Goal: Task Accomplishment & Management: Complete application form

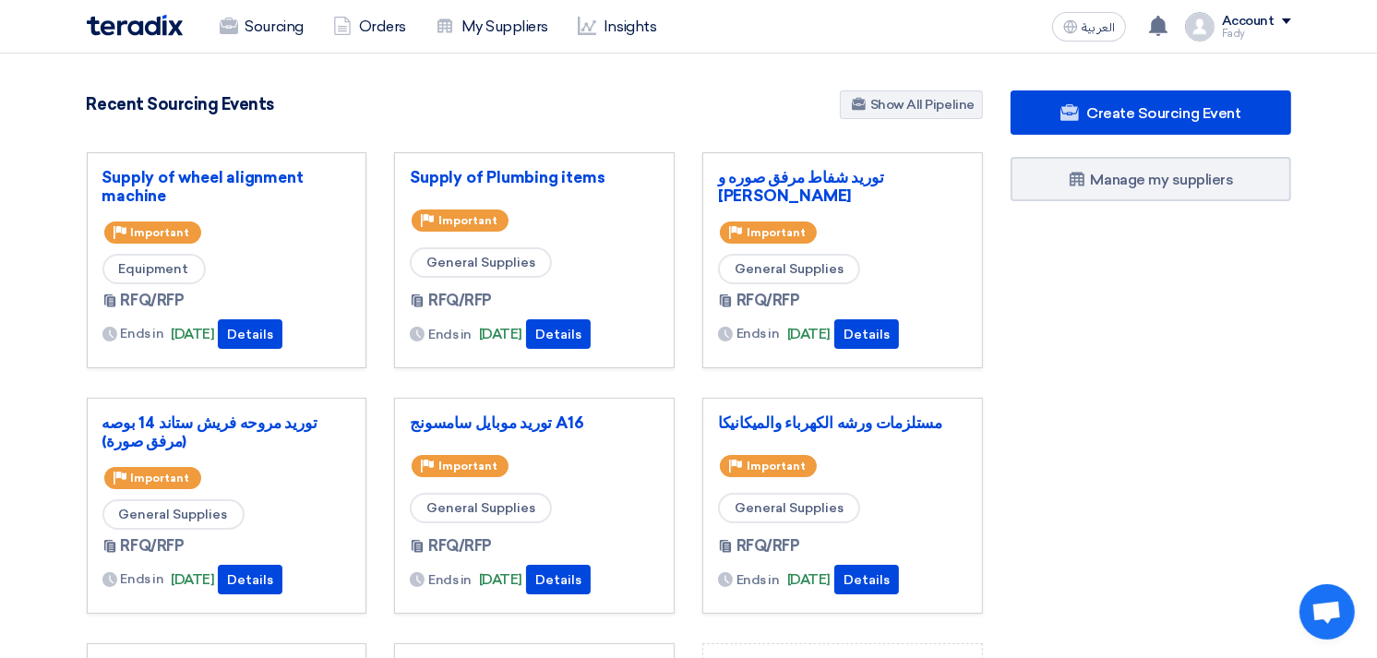
click at [1202, 231] on div "Create Sourcing Event Manage my suppliers" at bounding box center [1151, 511] width 308 height 842
click at [280, 11] on link "Sourcing" at bounding box center [261, 26] width 113 height 41
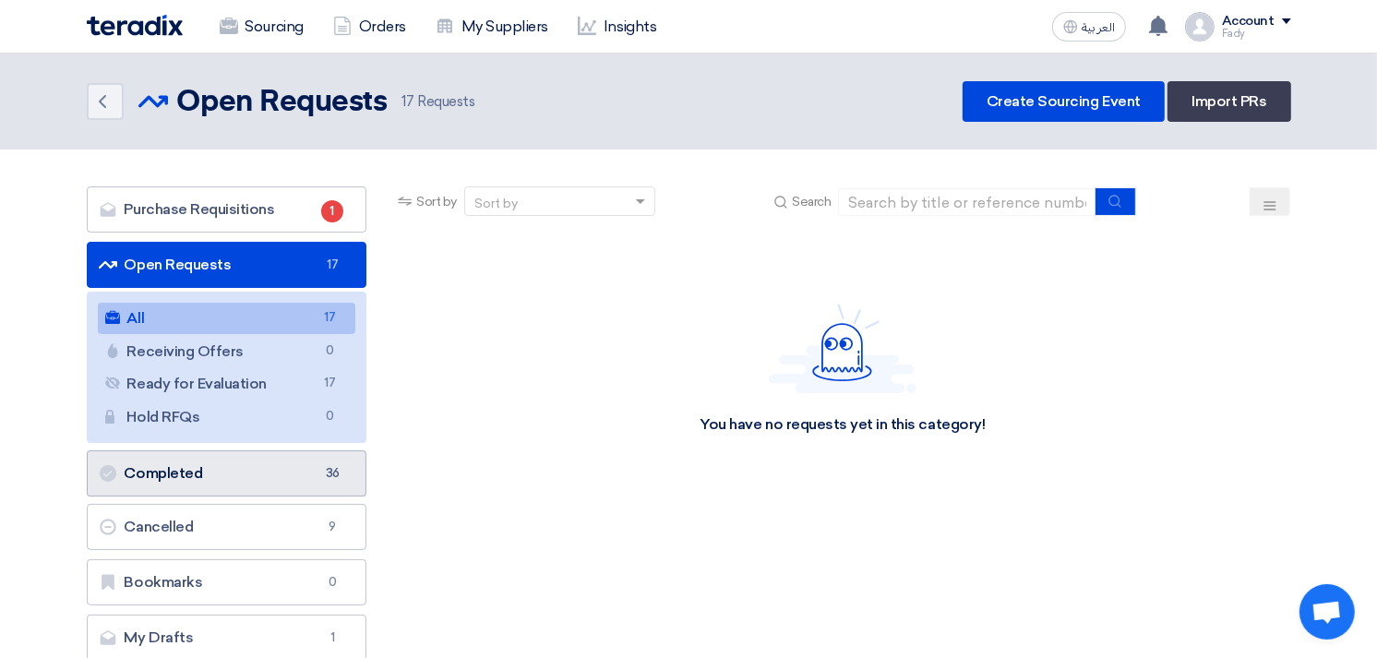
click at [188, 464] on link "Completed Completed 36" at bounding box center [227, 473] width 281 height 46
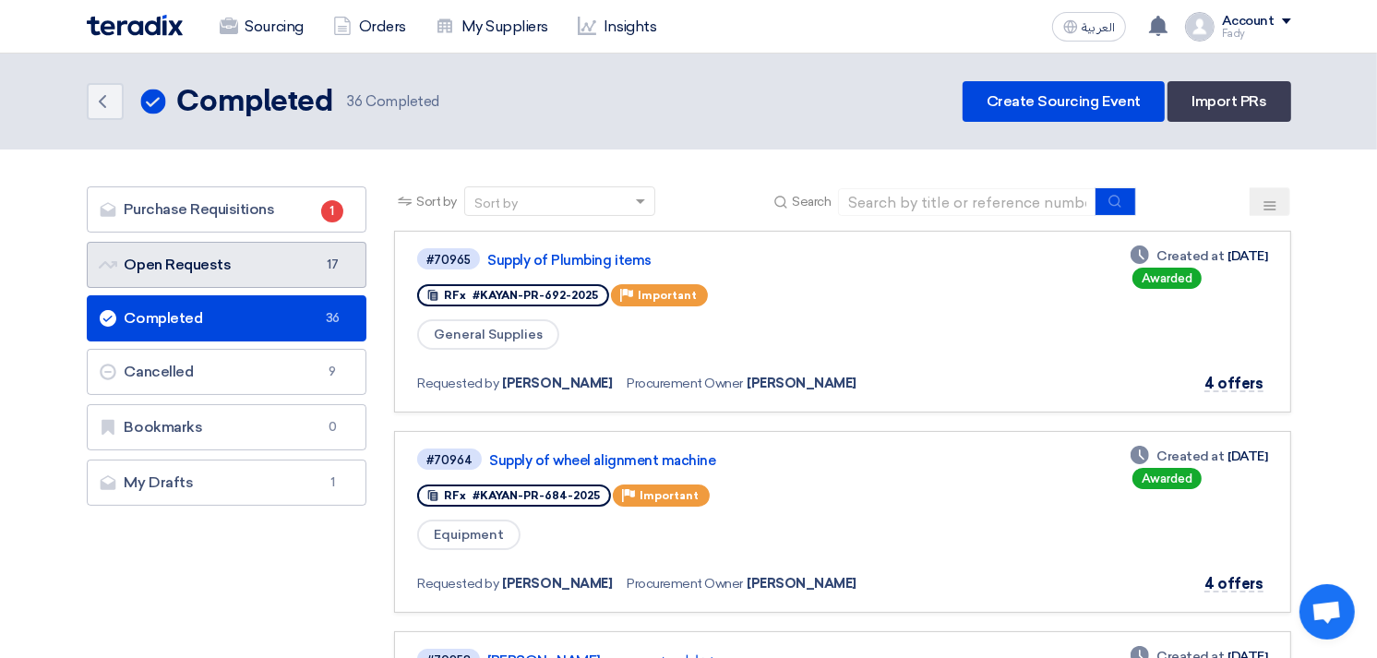
click at [245, 269] on link "Open Requests Open Requests 17" at bounding box center [227, 265] width 281 height 46
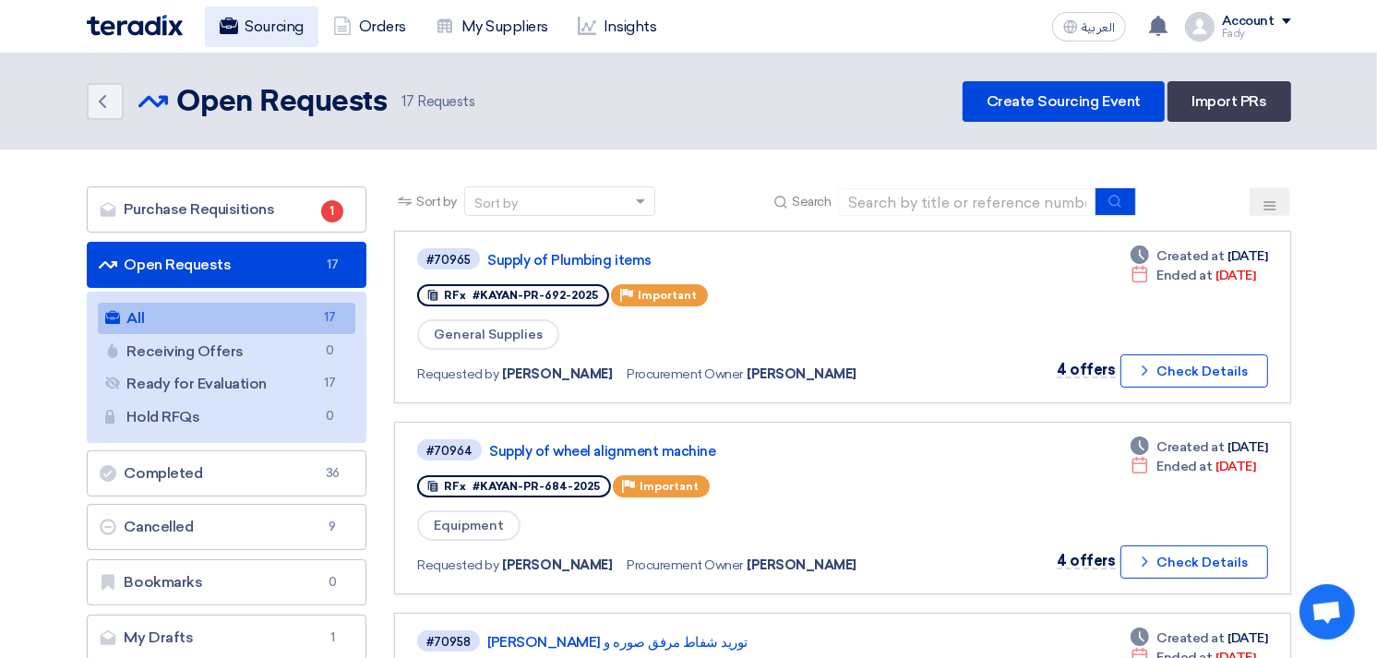
click at [269, 9] on link "Sourcing" at bounding box center [261, 26] width 113 height 41
click at [278, 21] on link "Sourcing" at bounding box center [261, 26] width 113 height 41
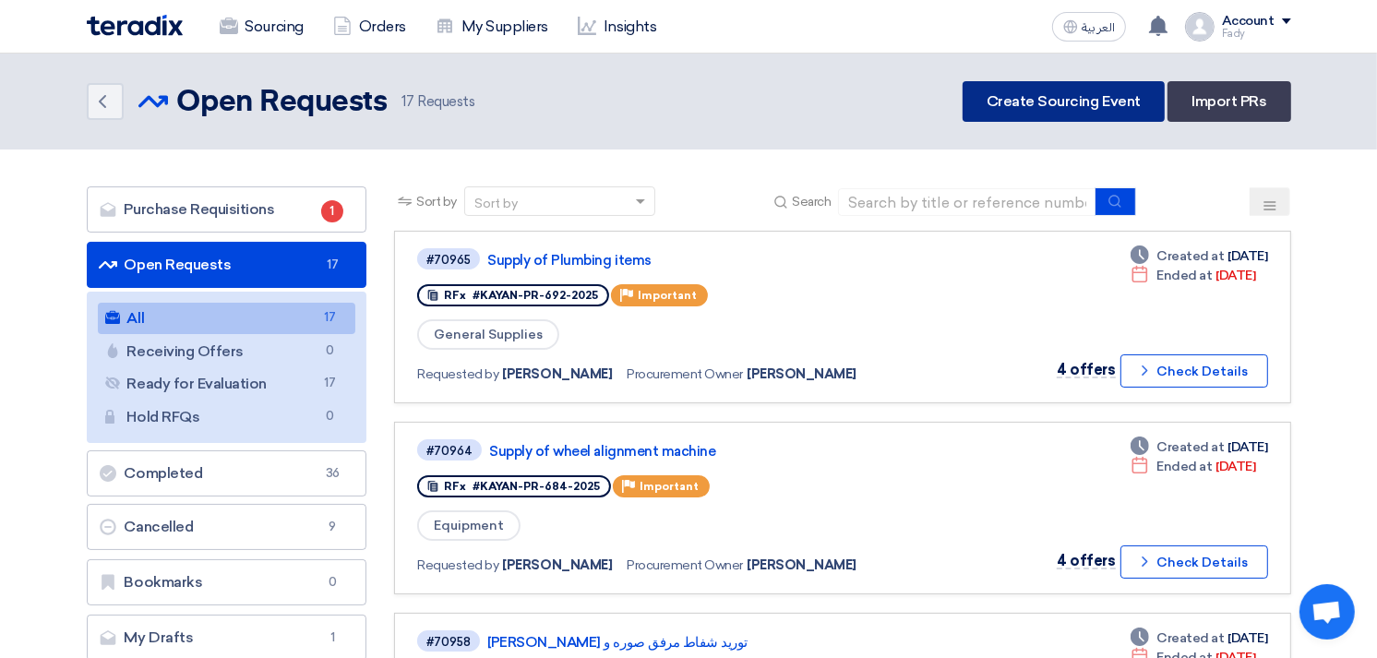
click at [1083, 98] on link "Create Sourcing Event" at bounding box center [1063, 101] width 202 height 41
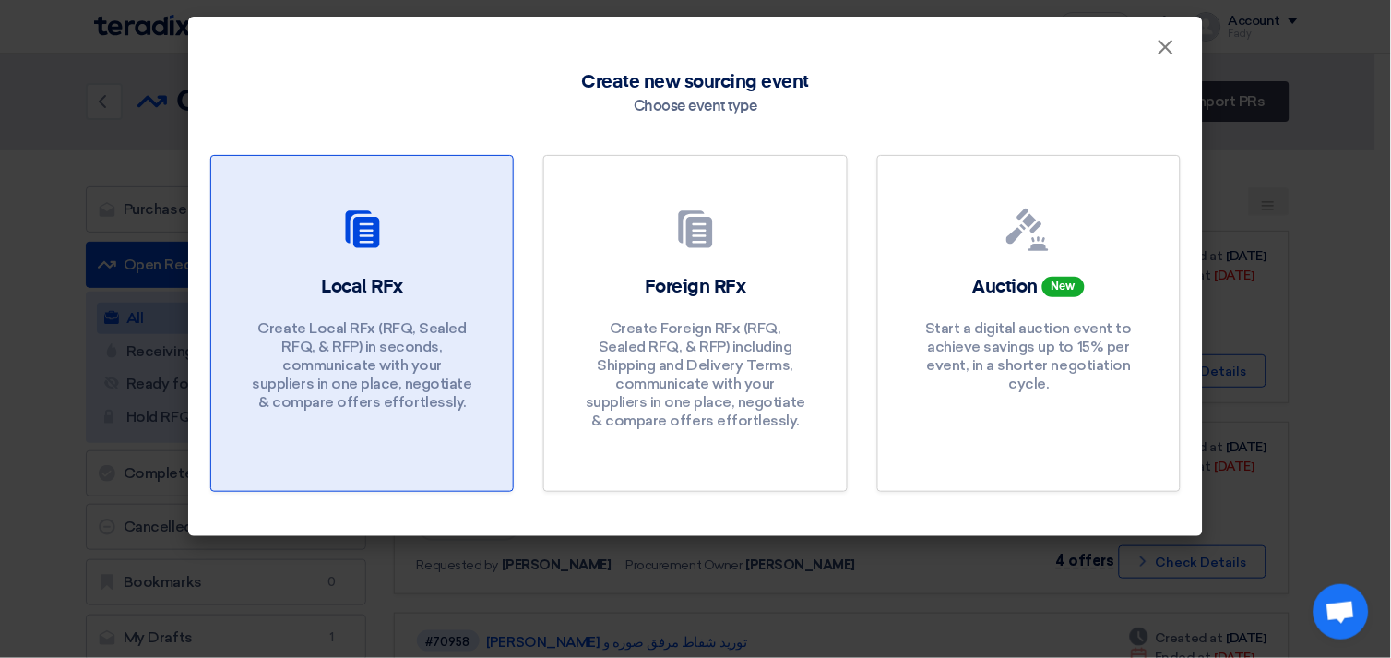
click at [412, 393] on p "Create Local RFx (RFQ, Sealed RFQ, & RFP) in seconds, communicate with your sup…" at bounding box center [362, 365] width 221 height 92
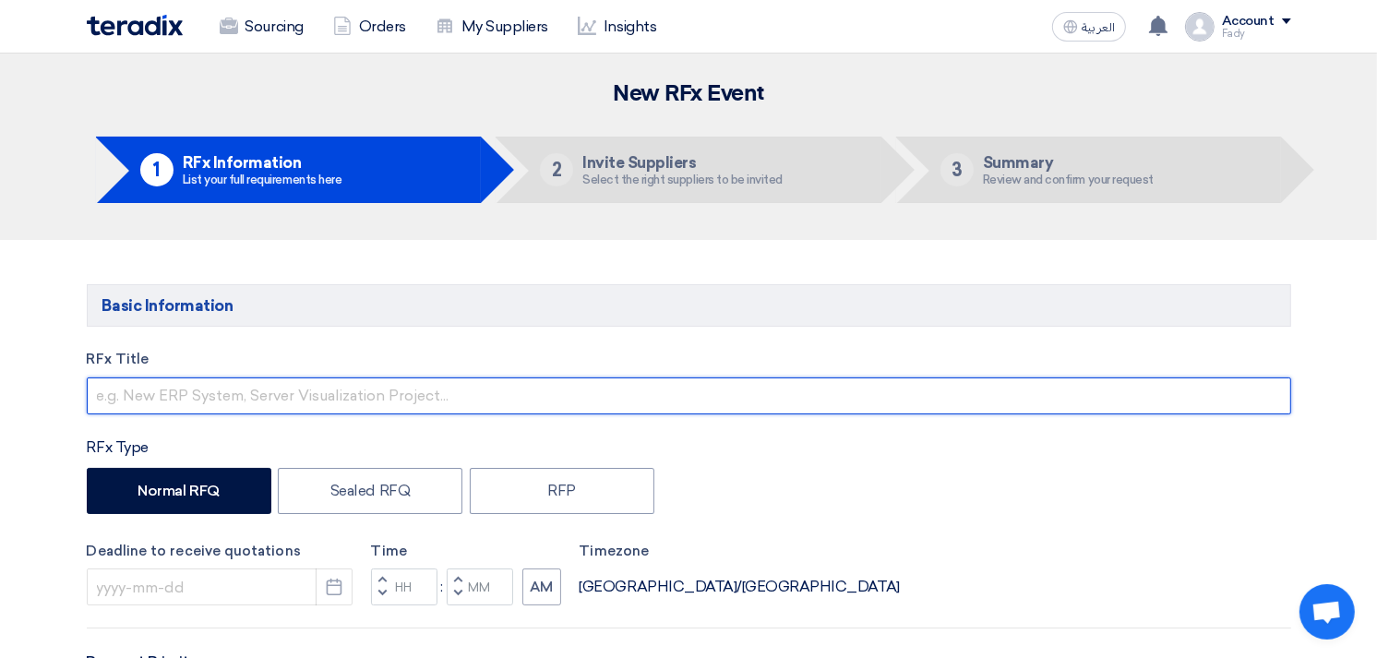
click at [397, 384] on input "text" at bounding box center [689, 395] width 1204 height 37
type input "ٍ"
type input "S"
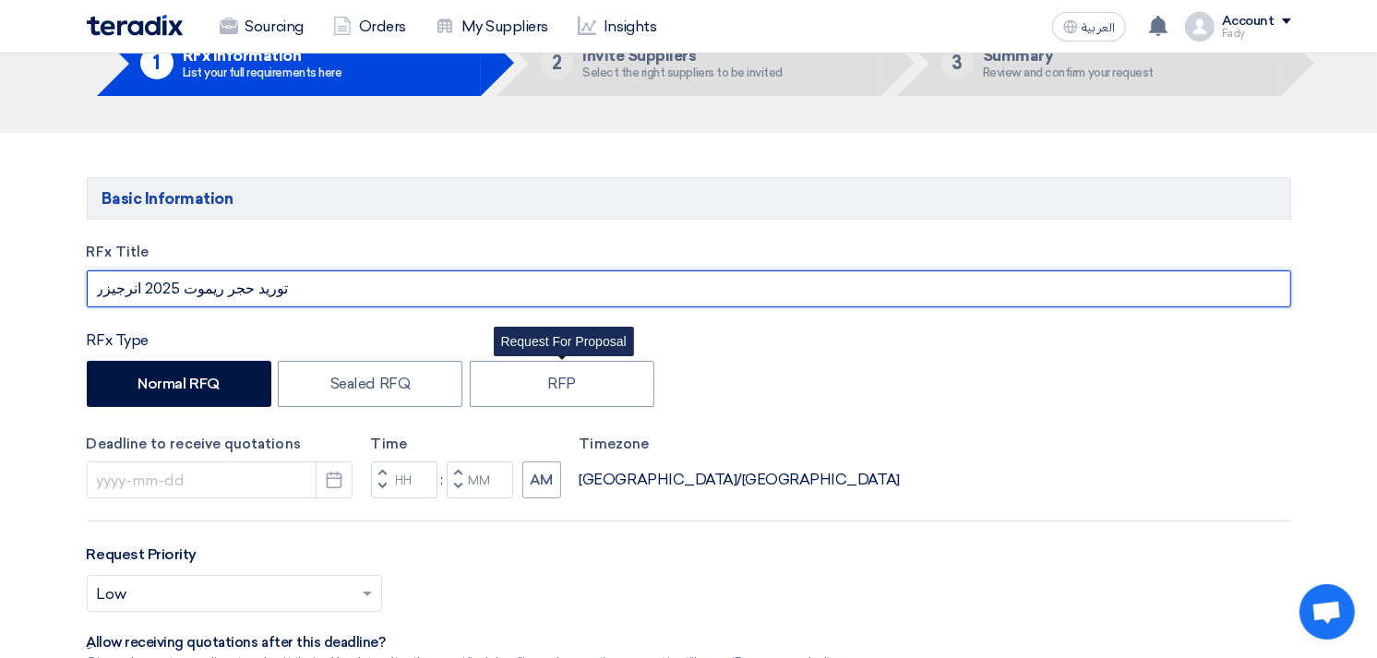
scroll to position [205, 0]
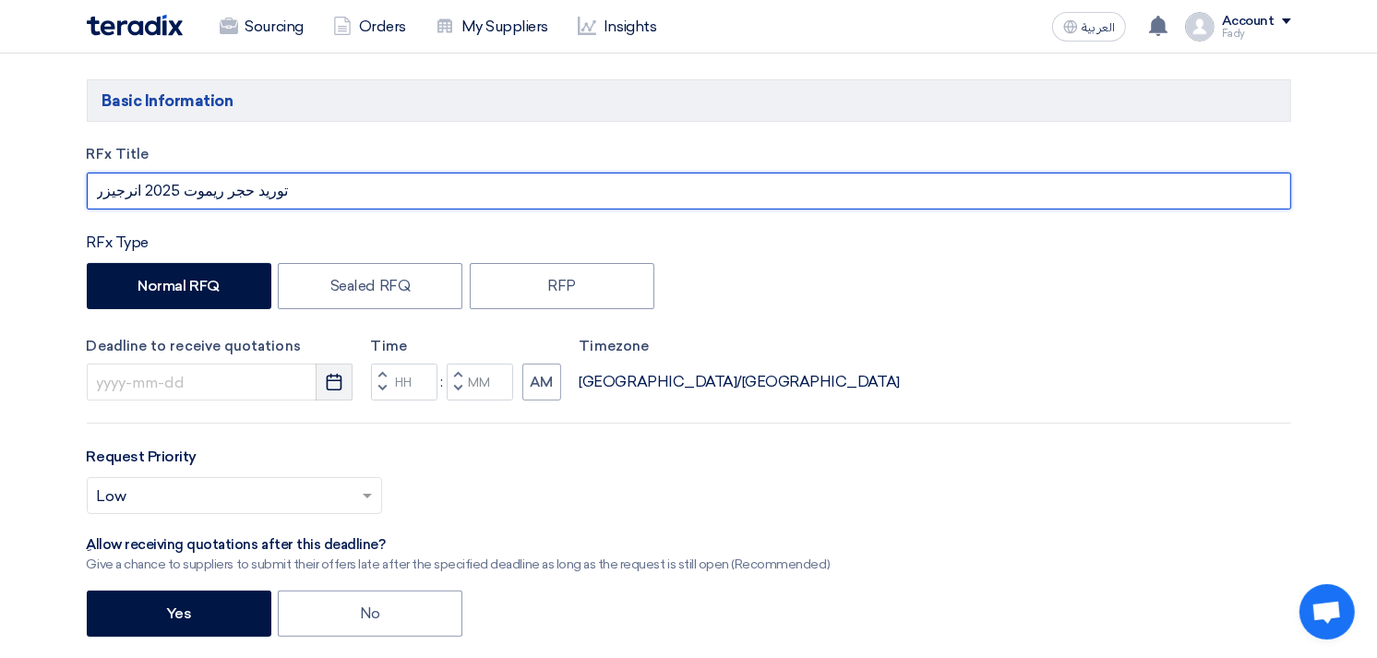
type input "توريد حجر ريموت 2025 انرجيزر"
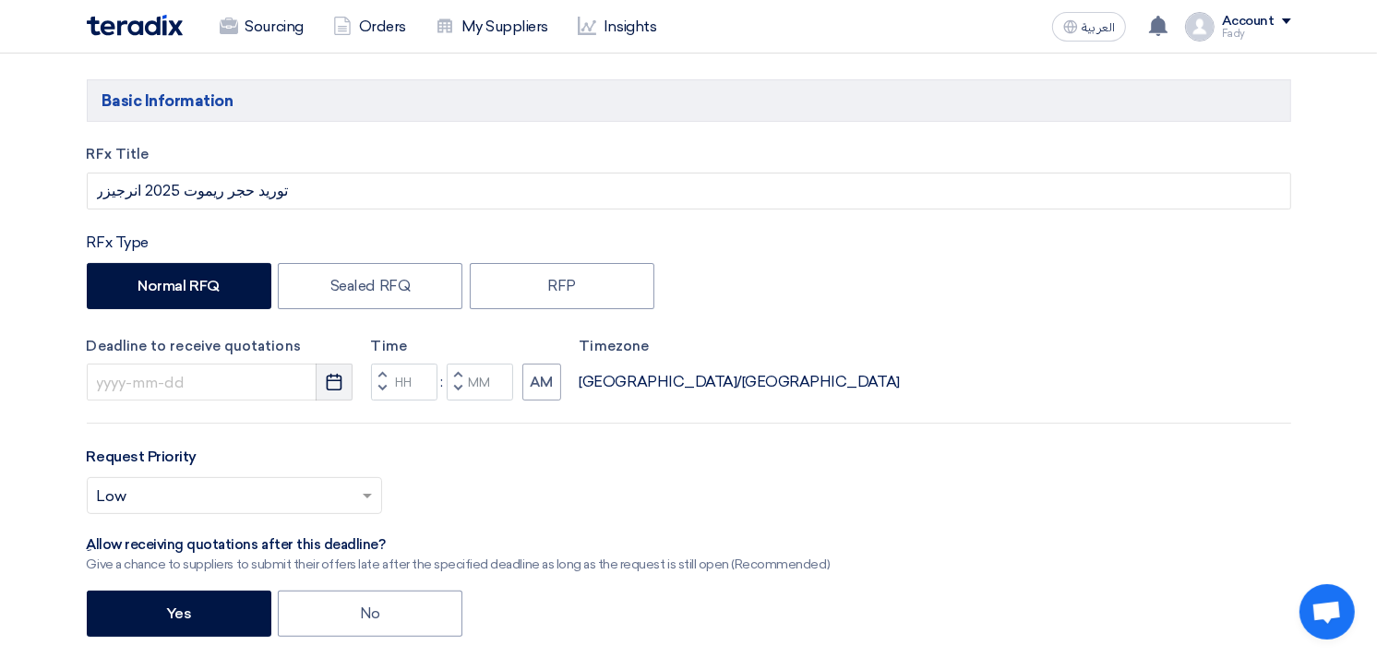
click at [335, 385] on icon "Pick a date" at bounding box center [334, 382] width 18 height 18
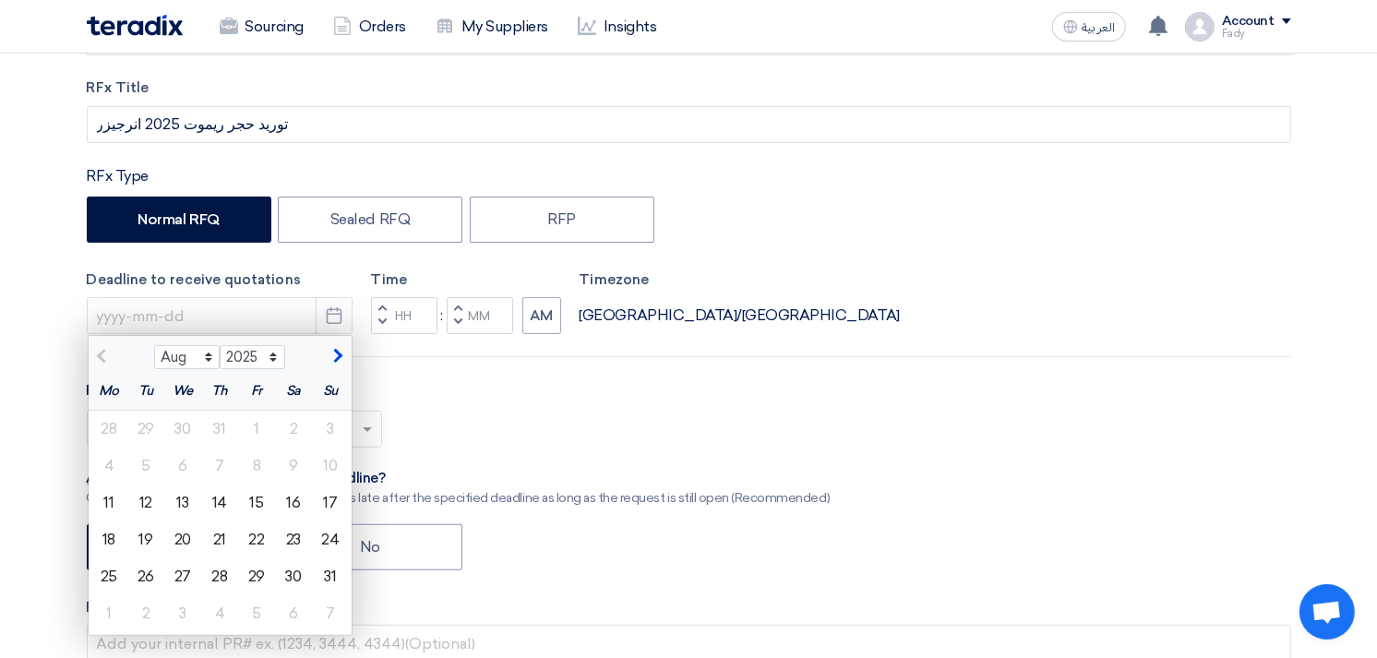
scroll to position [307, 0]
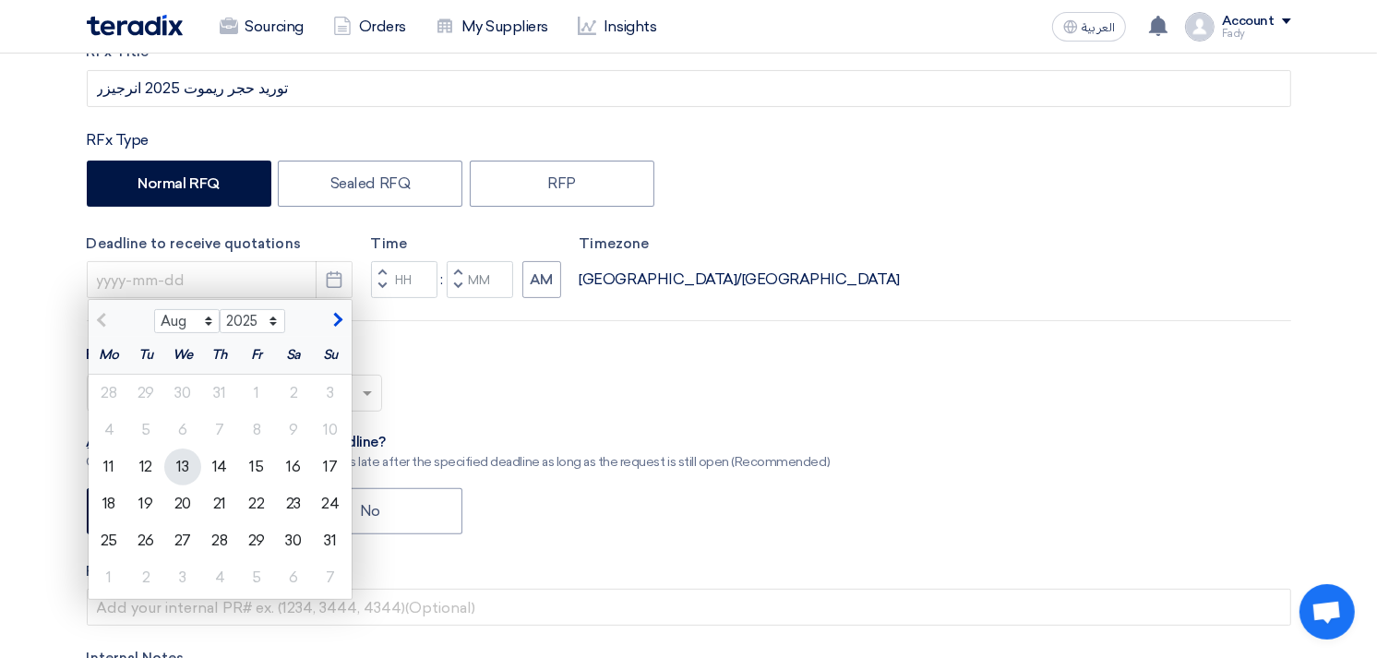
click at [183, 455] on div "13" at bounding box center [182, 466] width 37 height 37
type input "[DATE]"
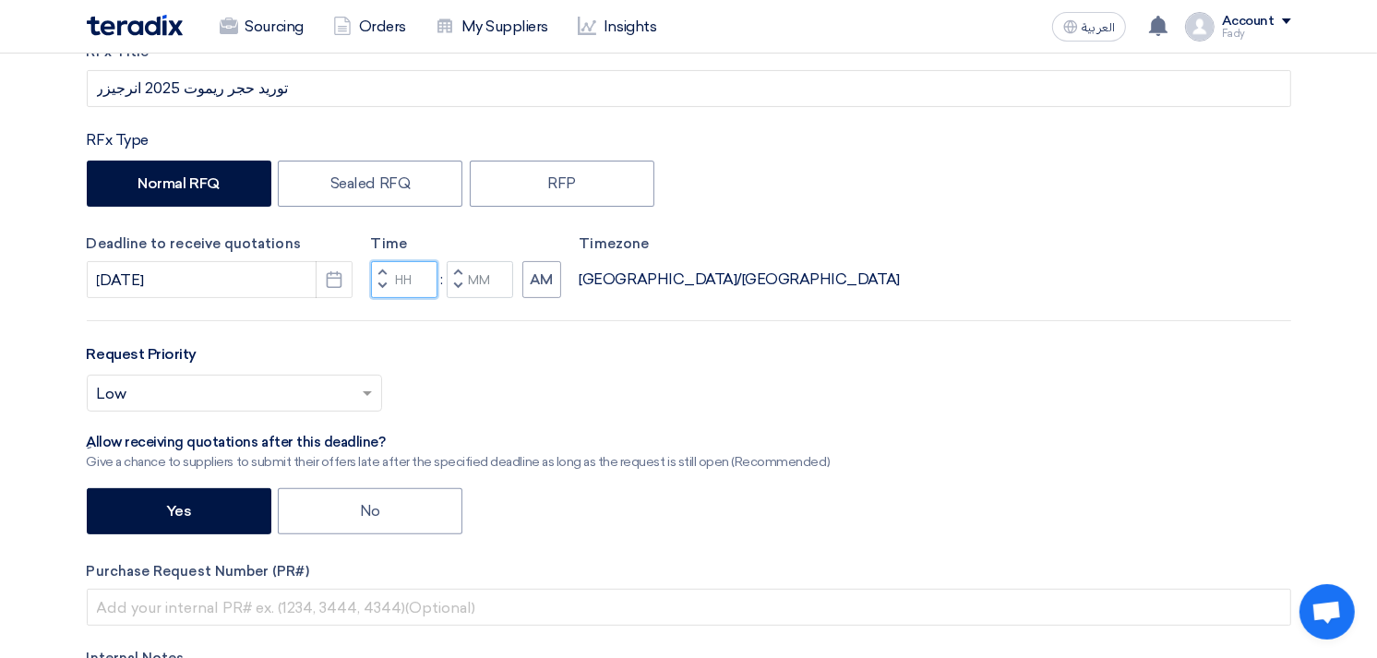
click at [412, 273] on input "Hours" at bounding box center [404, 279] width 66 height 37
type input "02"
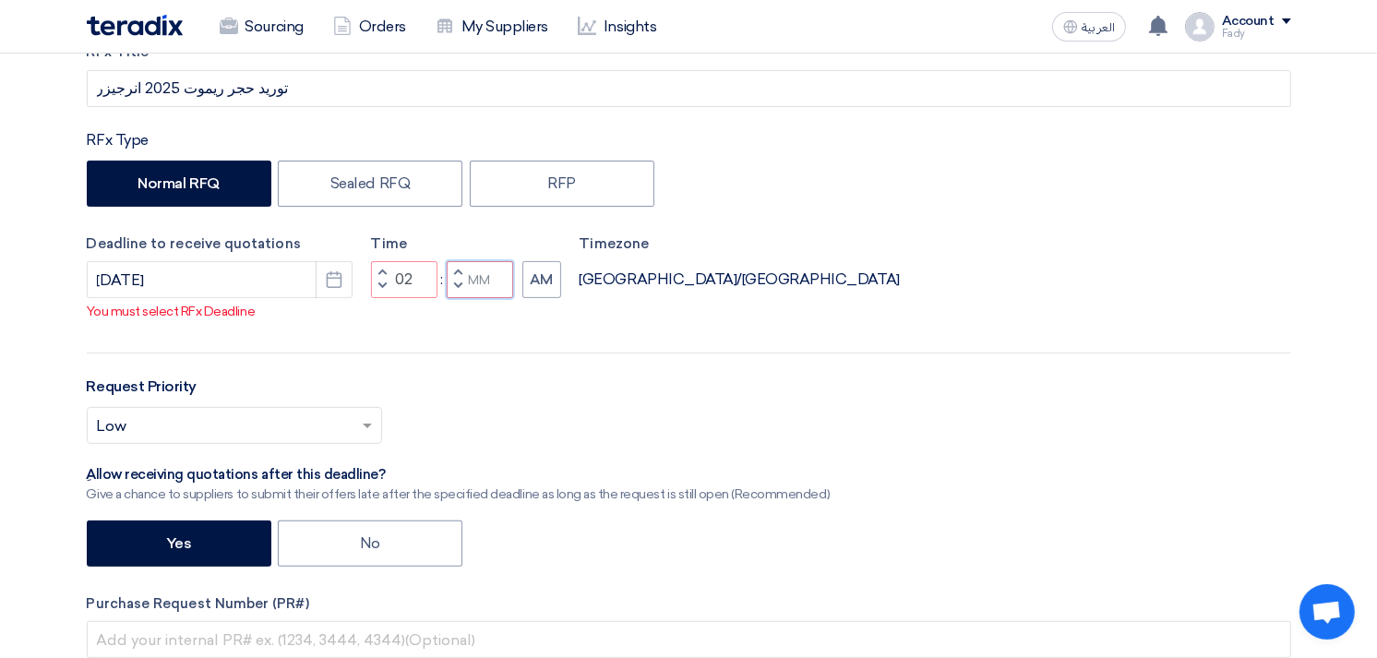
click at [484, 283] on input "Minutes" at bounding box center [480, 279] width 66 height 37
type input "00"
click at [555, 274] on button "AM" at bounding box center [541, 279] width 39 height 37
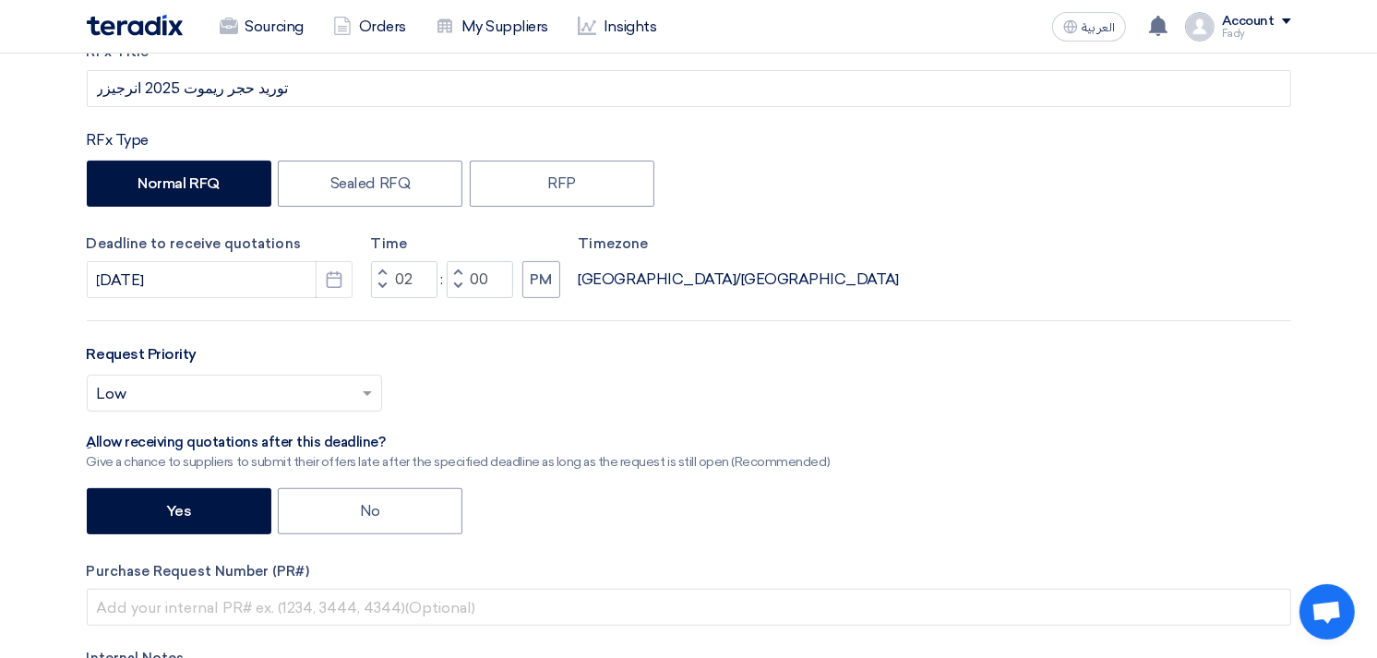
click at [291, 395] on input "text" at bounding box center [225, 395] width 257 height 30
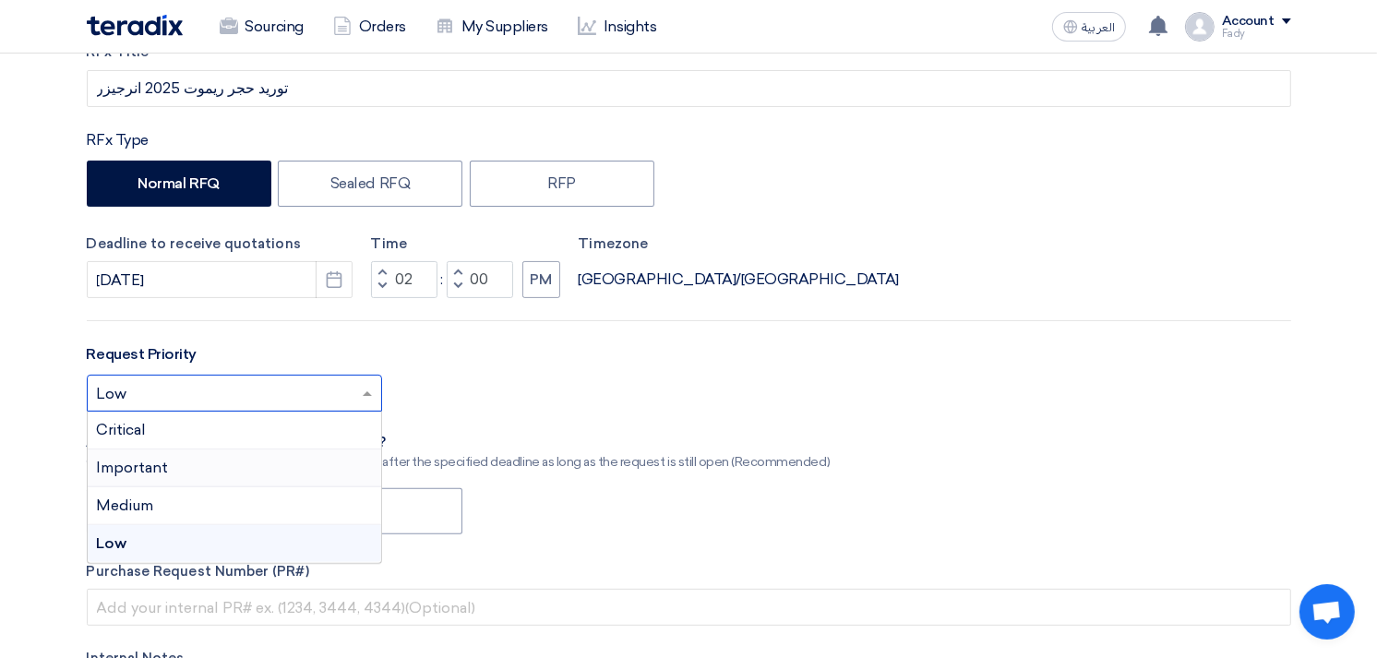
click at [191, 469] on div "Important" at bounding box center [234, 468] width 293 height 38
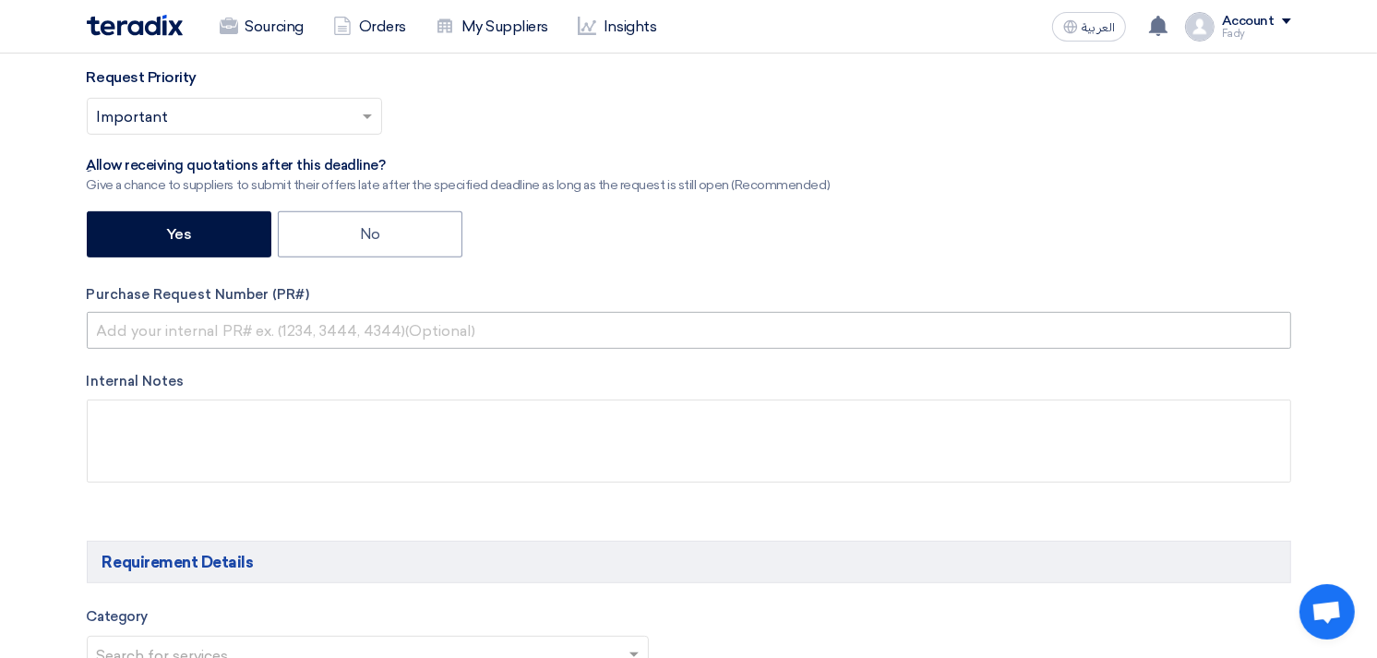
scroll to position [615, 0]
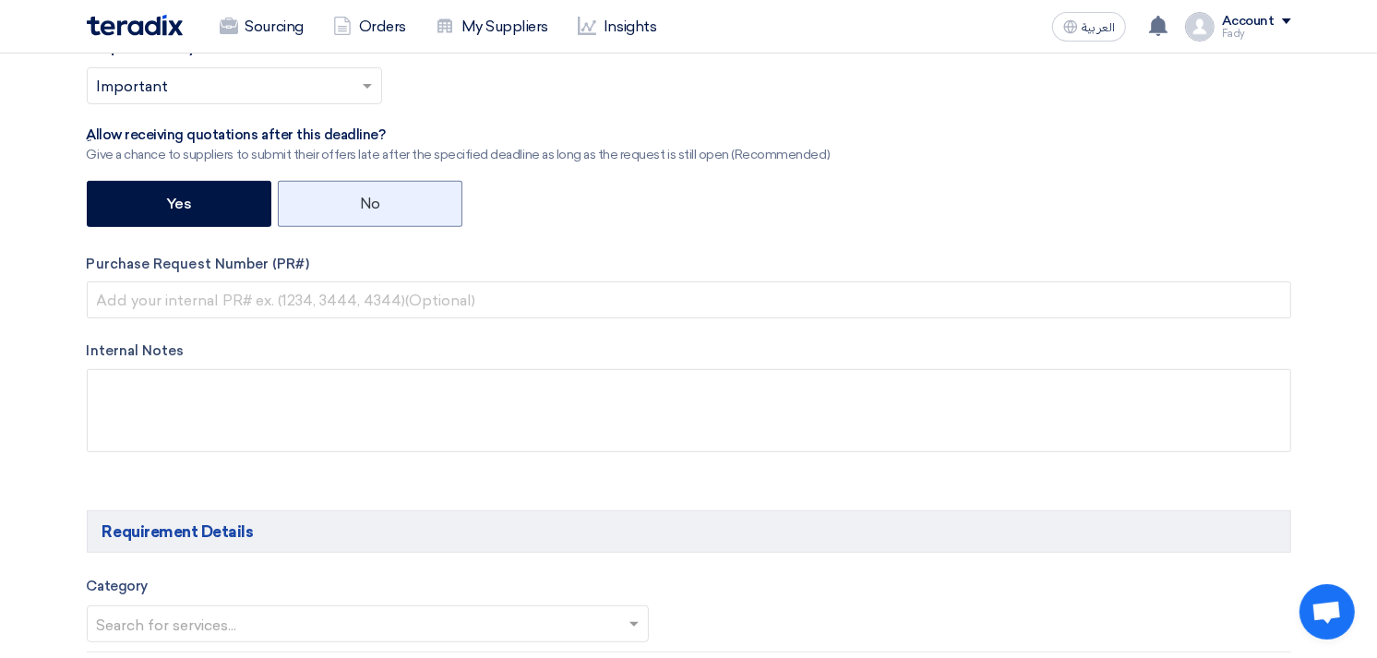
click at [393, 204] on label "No" at bounding box center [370, 204] width 185 height 46
click at [372, 204] on input "No" at bounding box center [366, 203] width 12 height 12
radio input "true"
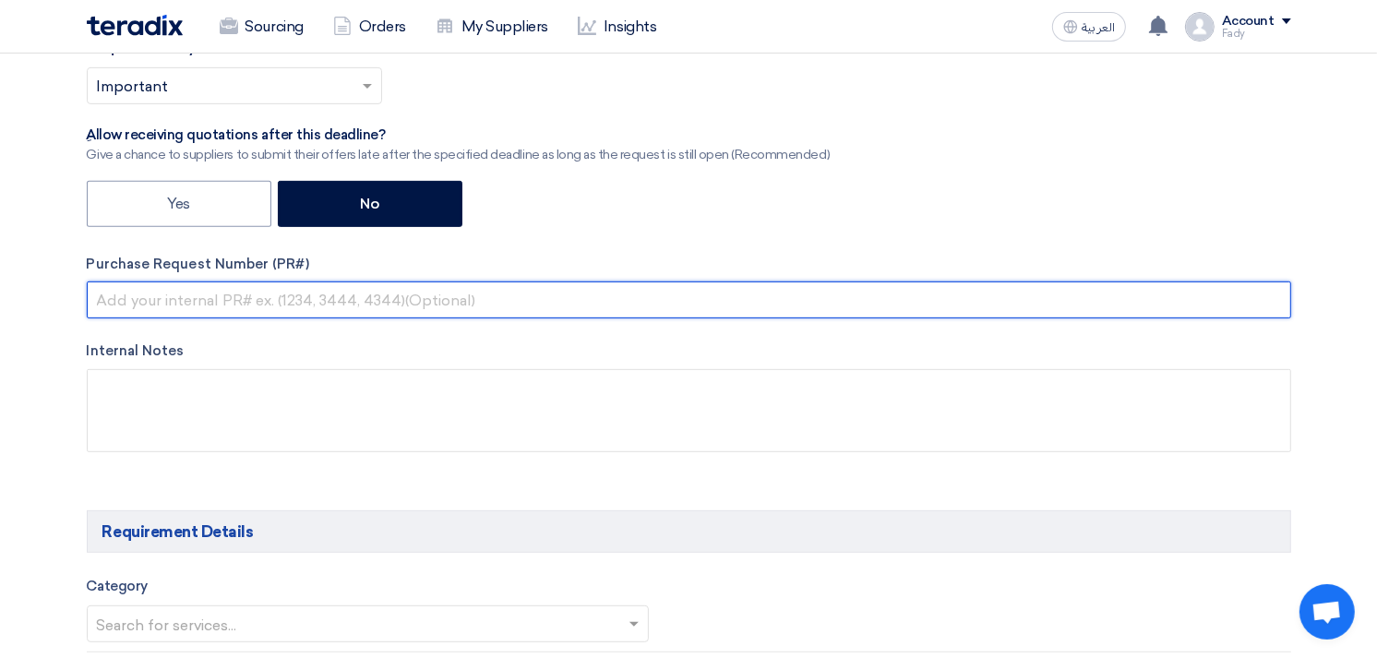
click at [369, 297] on input "text" at bounding box center [689, 299] width 1204 height 37
click at [281, 298] on input "text" at bounding box center [689, 299] width 1204 height 37
paste input "KAYAN-PR-709-2025"
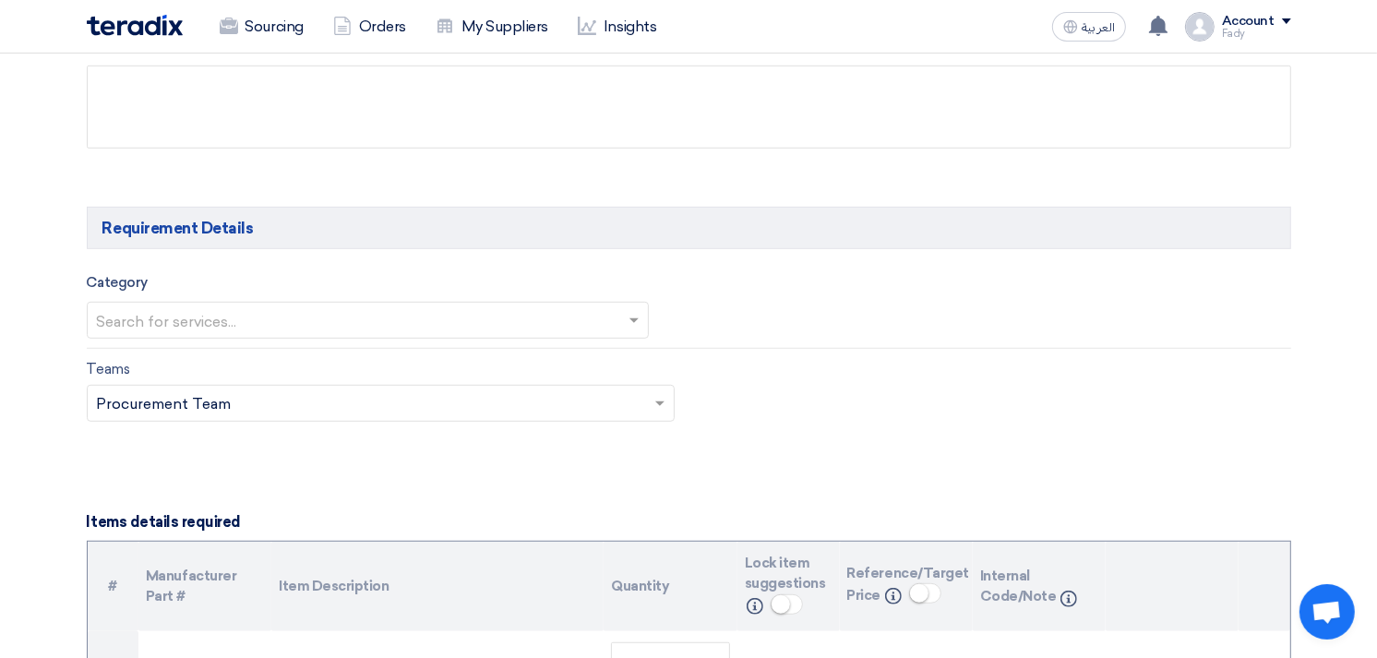
scroll to position [923, 0]
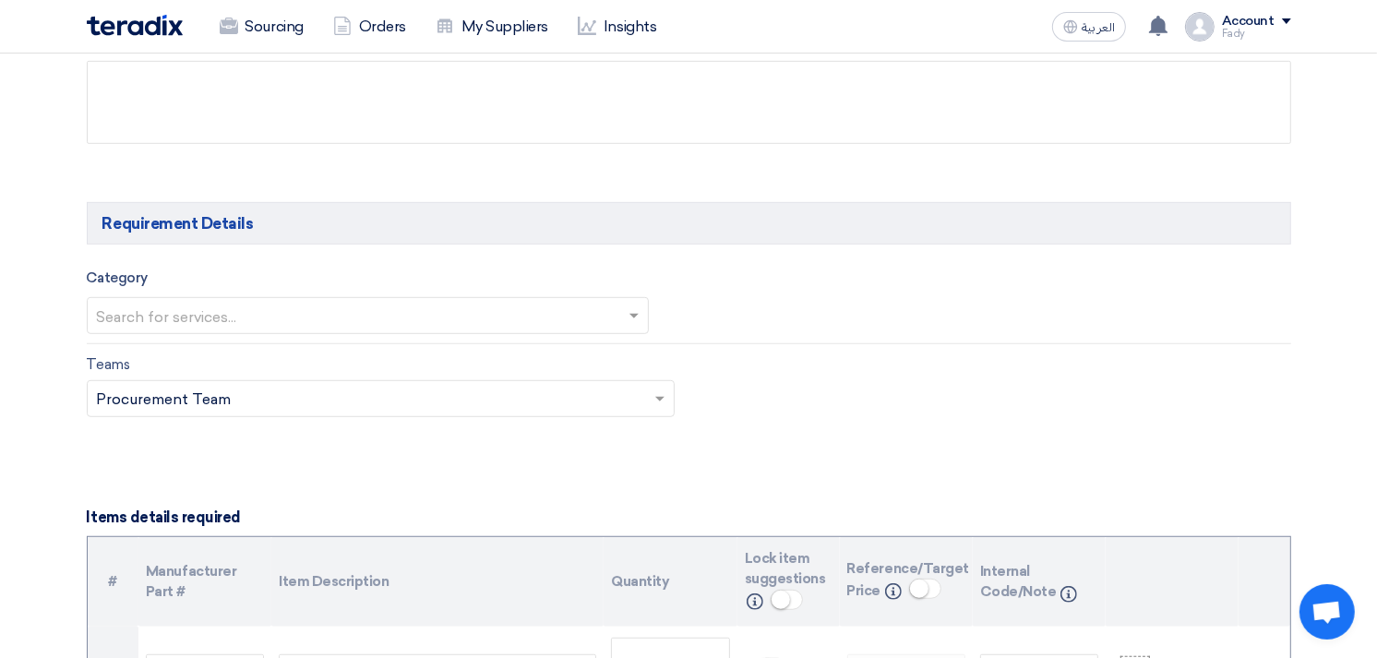
type input "KAYAN-PR-709-2025"
click at [222, 334] on ng-select "Search for services..." at bounding box center [368, 315] width 563 height 37
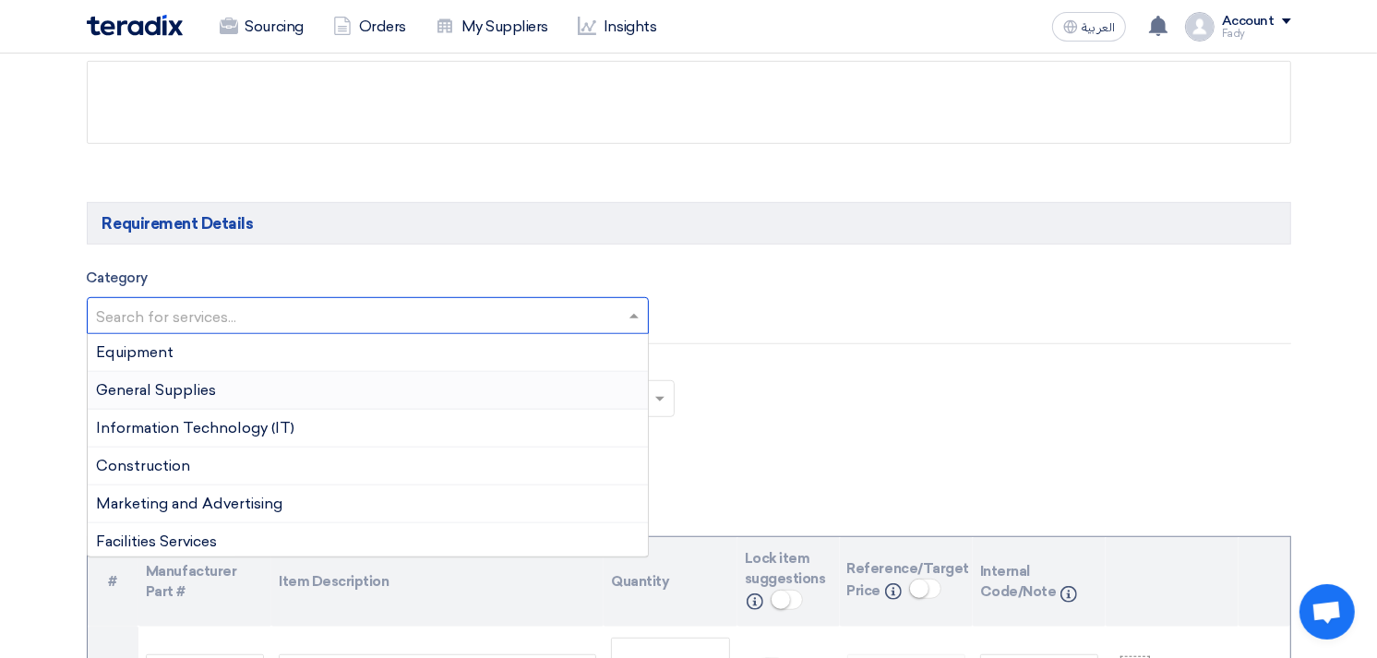
click at [200, 392] on span "General Supplies" at bounding box center [157, 390] width 120 height 18
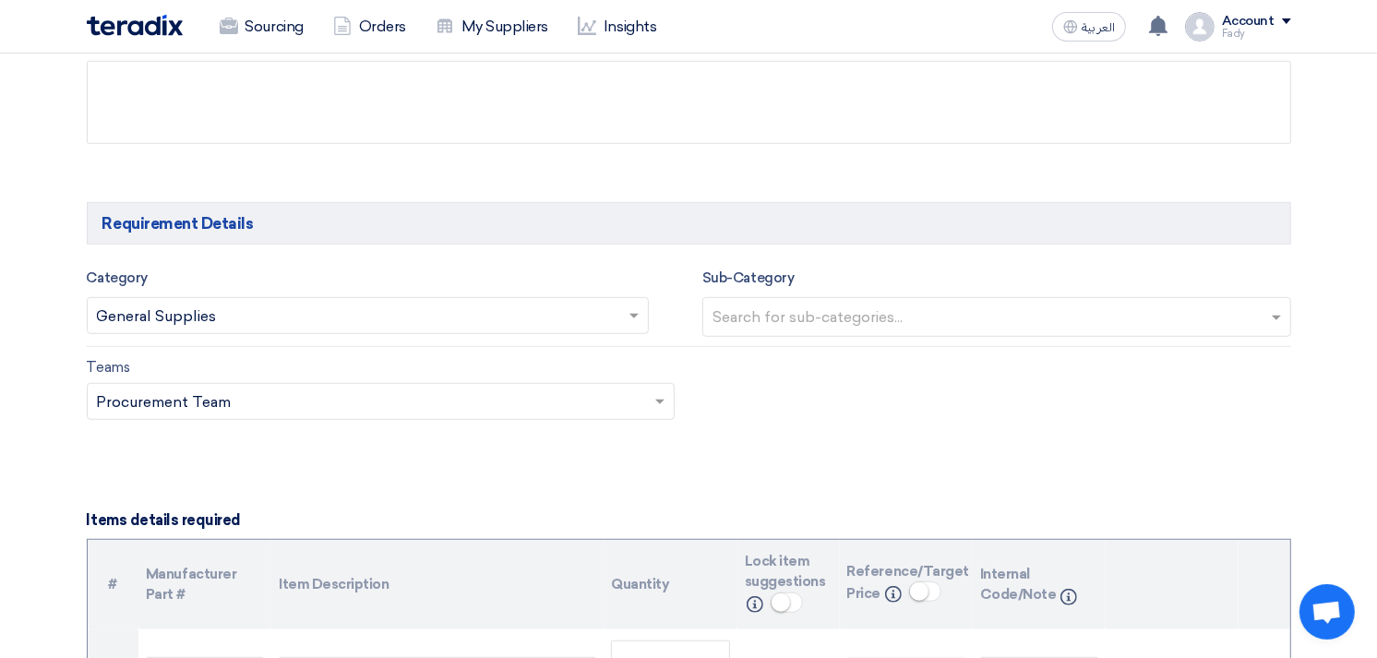
click at [932, 320] on input "text" at bounding box center [998, 319] width 573 height 30
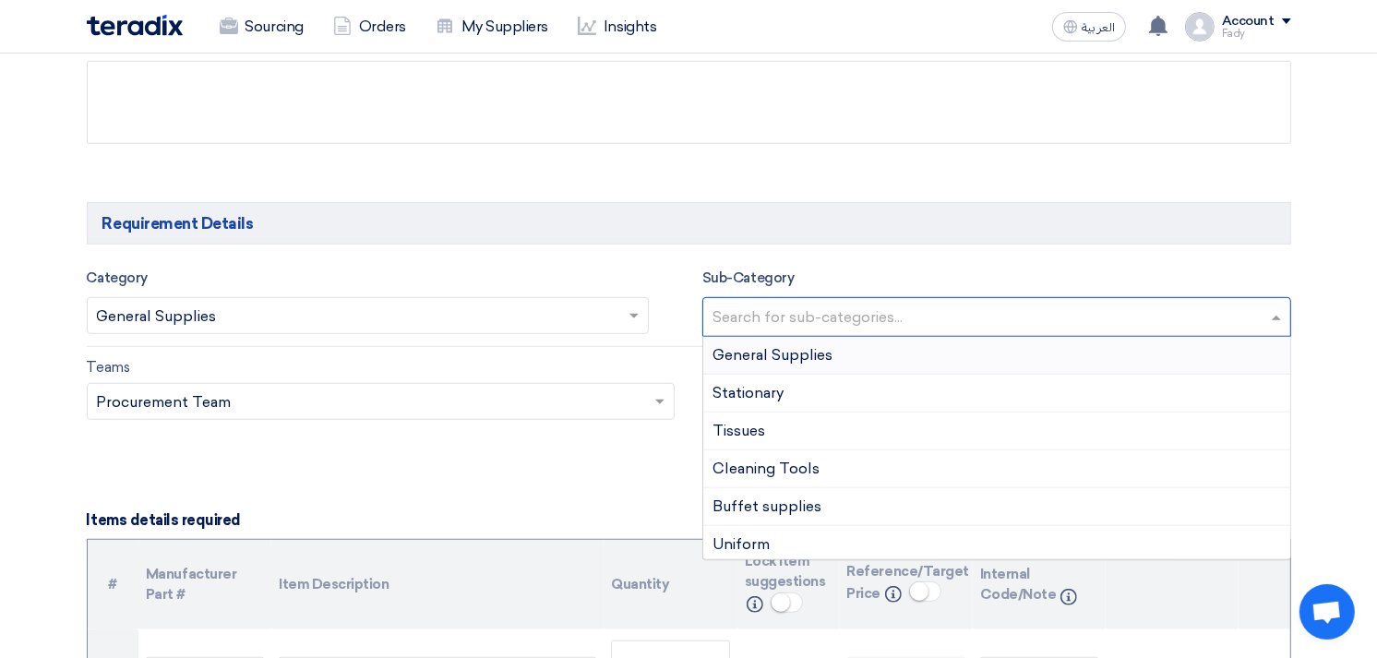
click at [844, 365] on div "General Supplies" at bounding box center [996, 356] width 587 height 38
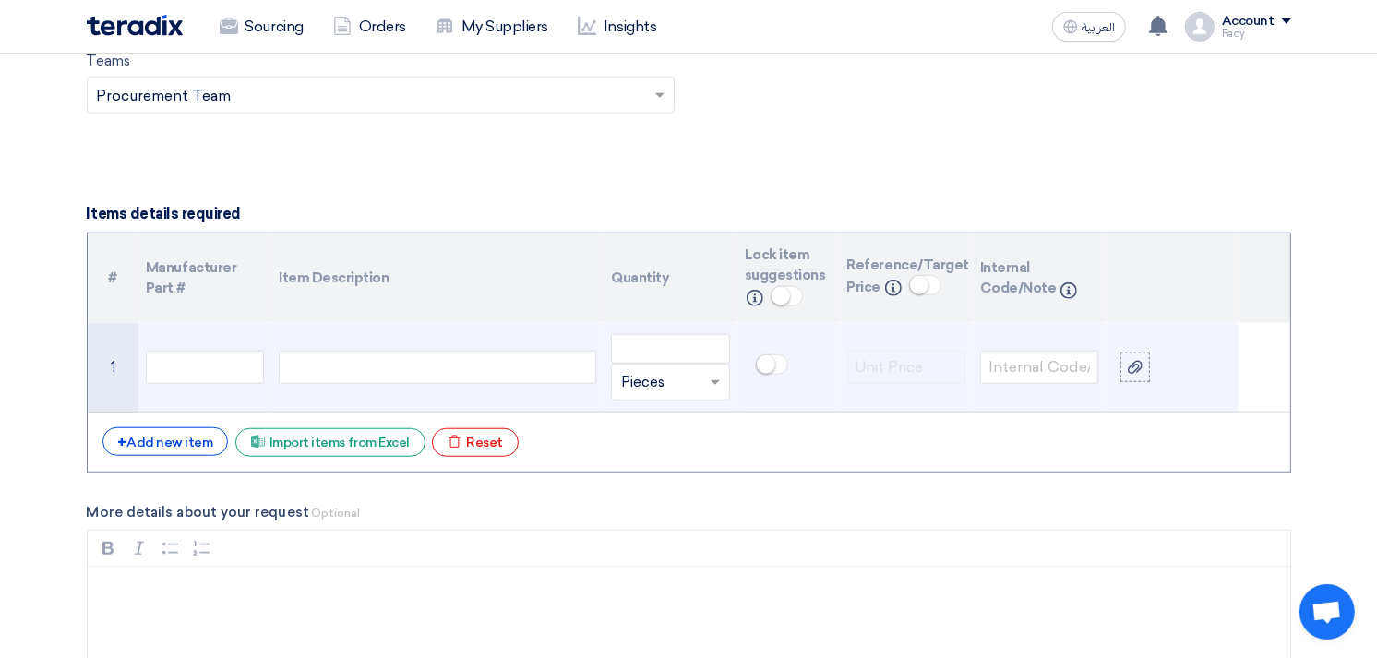
scroll to position [1230, 0]
click at [491, 371] on div at bounding box center [437, 366] width 317 height 33
click at [658, 337] on input "number" at bounding box center [670, 348] width 118 height 30
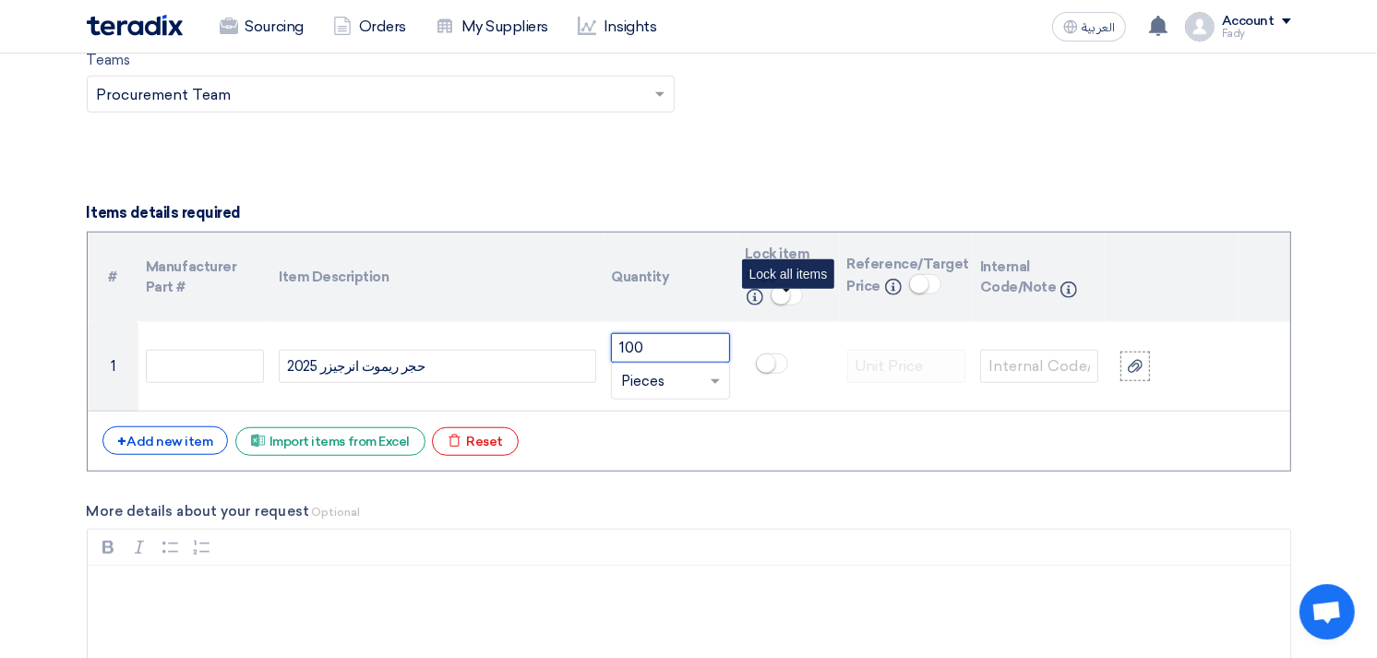
type input "100"
click at [786, 292] on small at bounding box center [780, 295] width 18 height 18
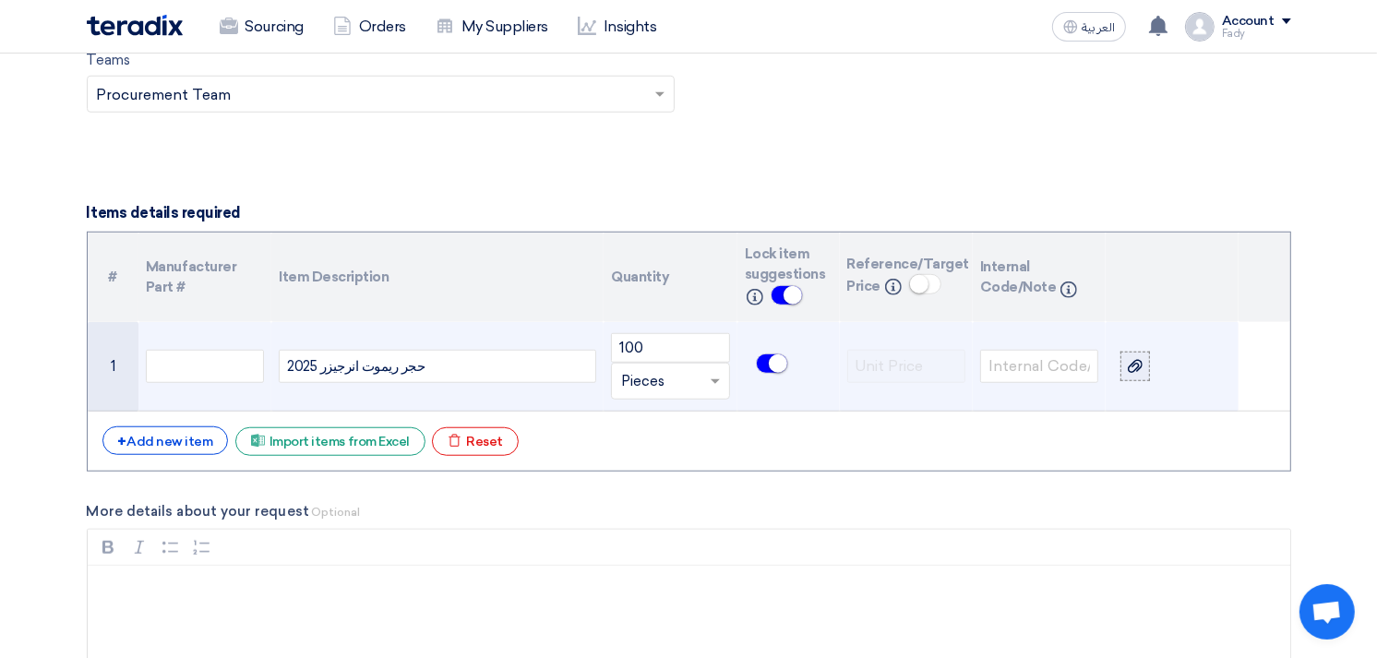
click at [1132, 362] on icon at bounding box center [1135, 366] width 15 height 15
click at [0, 0] on input "file" at bounding box center [0, 0] width 0 height 0
click at [1145, 376] on link "__1754904595991.jpg" at bounding box center [1156, 381] width 37 height 18
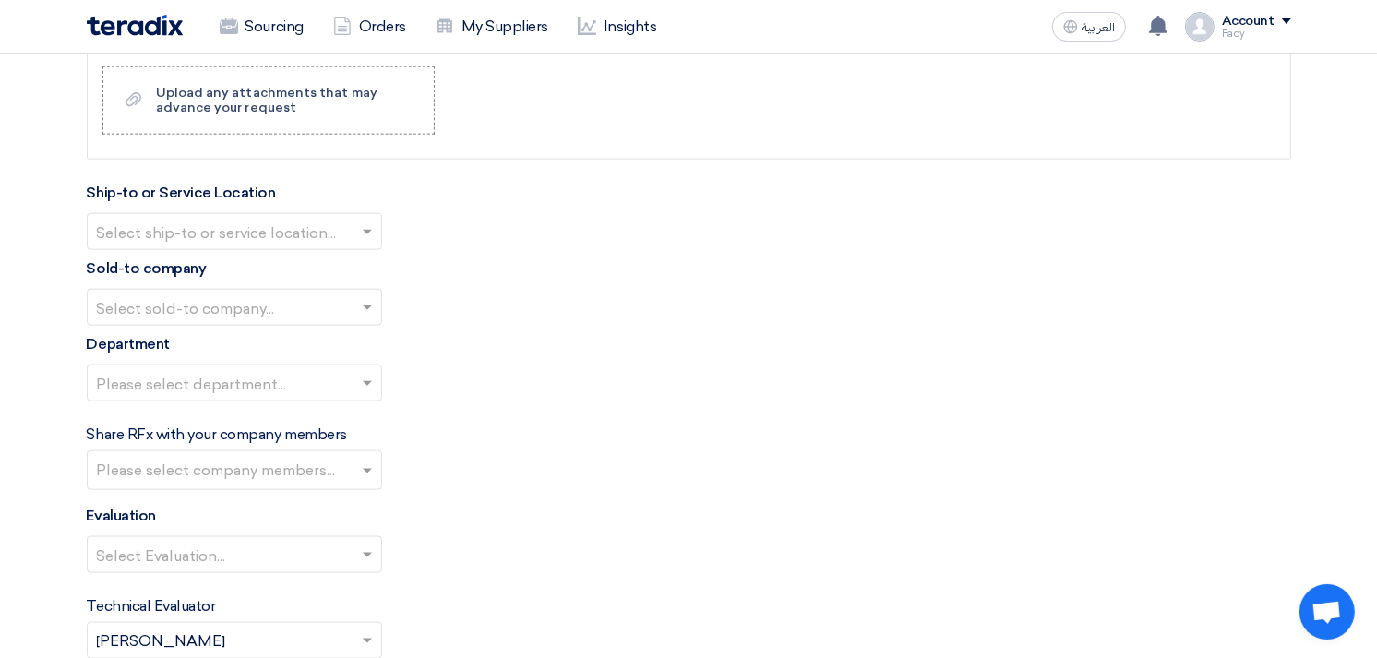
scroll to position [1948, 0]
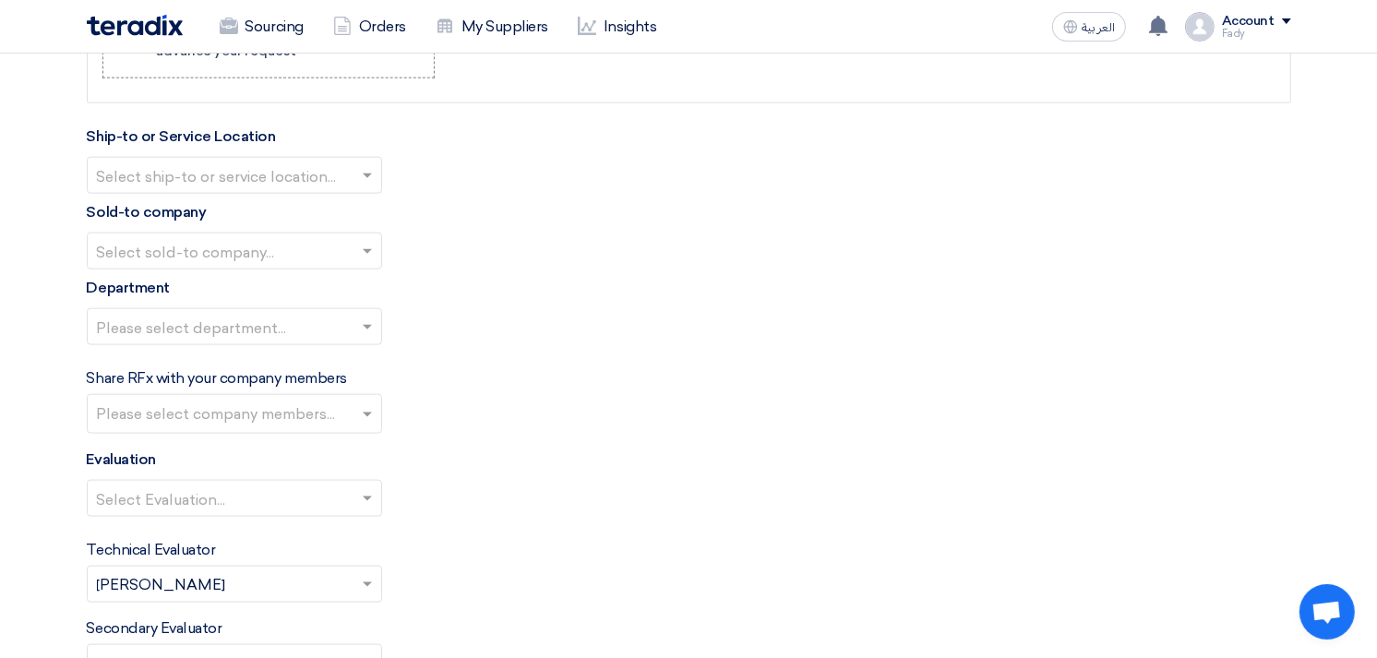
click at [209, 175] on input "text" at bounding box center [225, 177] width 257 height 30
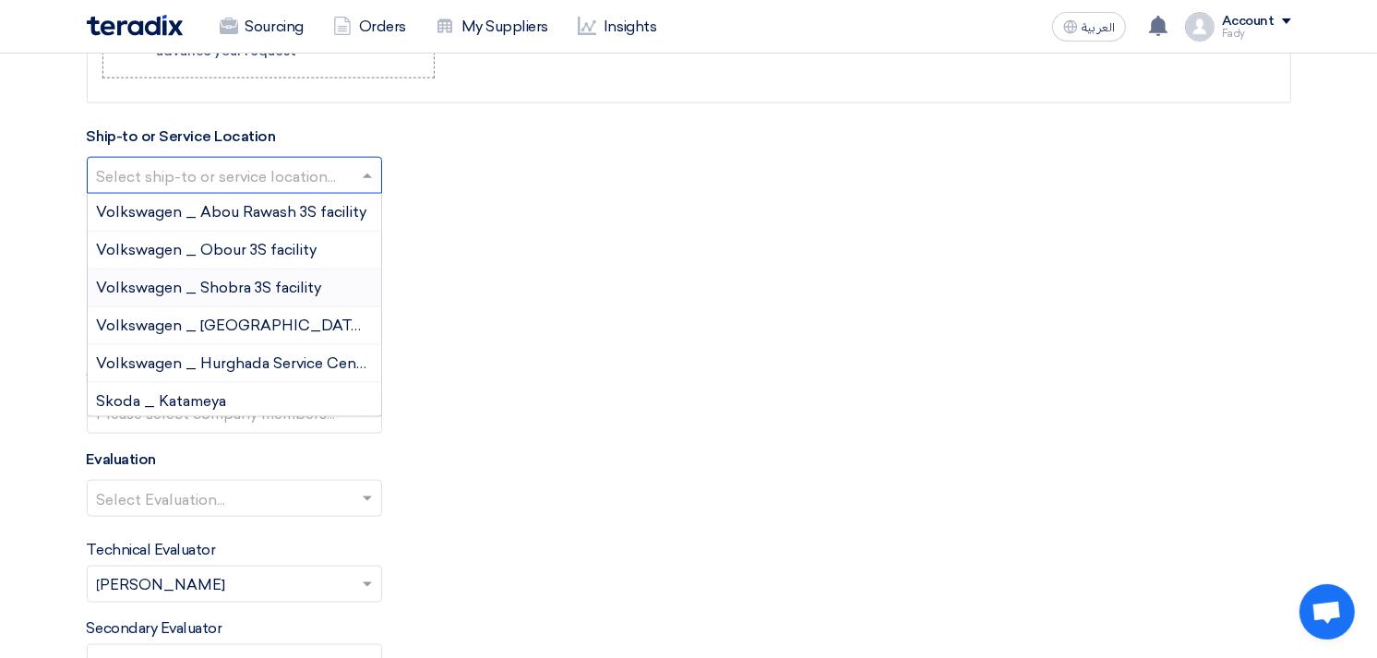
scroll to position [102, 0]
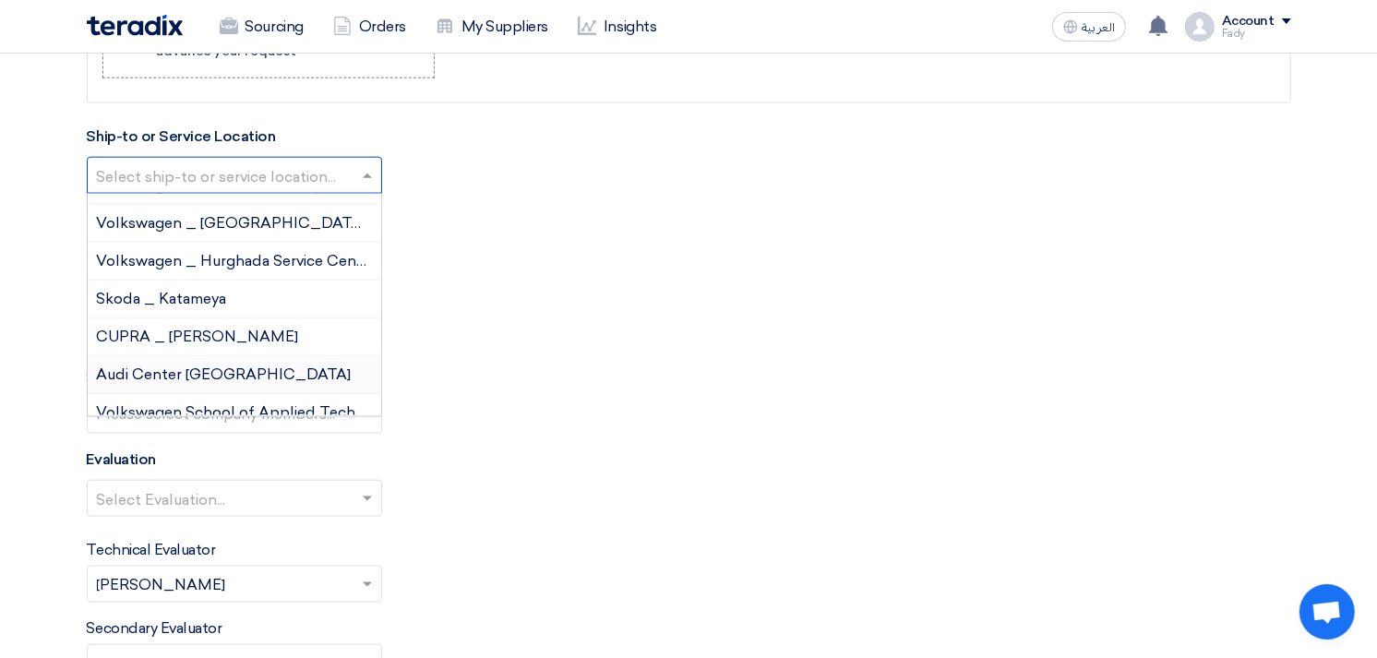
click at [233, 371] on div "Audi Center [GEOGRAPHIC_DATA]" at bounding box center [234, 375] width 293 height 38
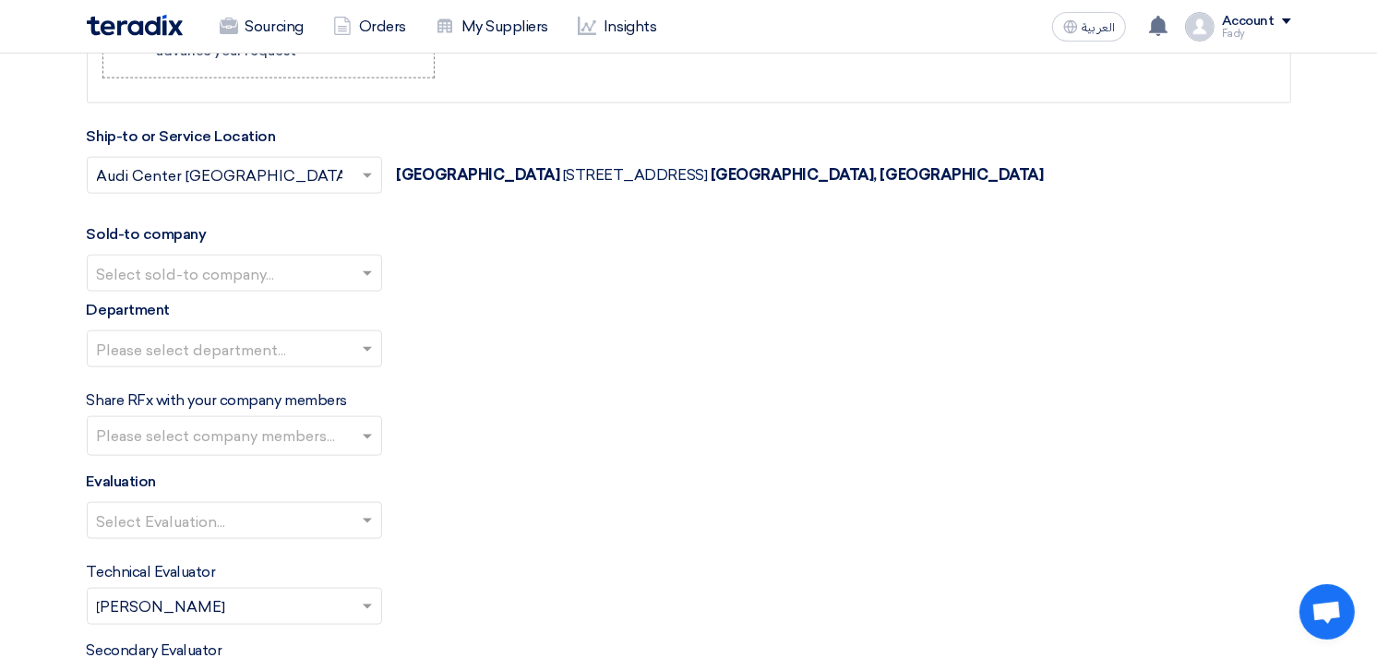
click at [226, 290] on input "text" at bounding box center [225, 275] width 257 height 30
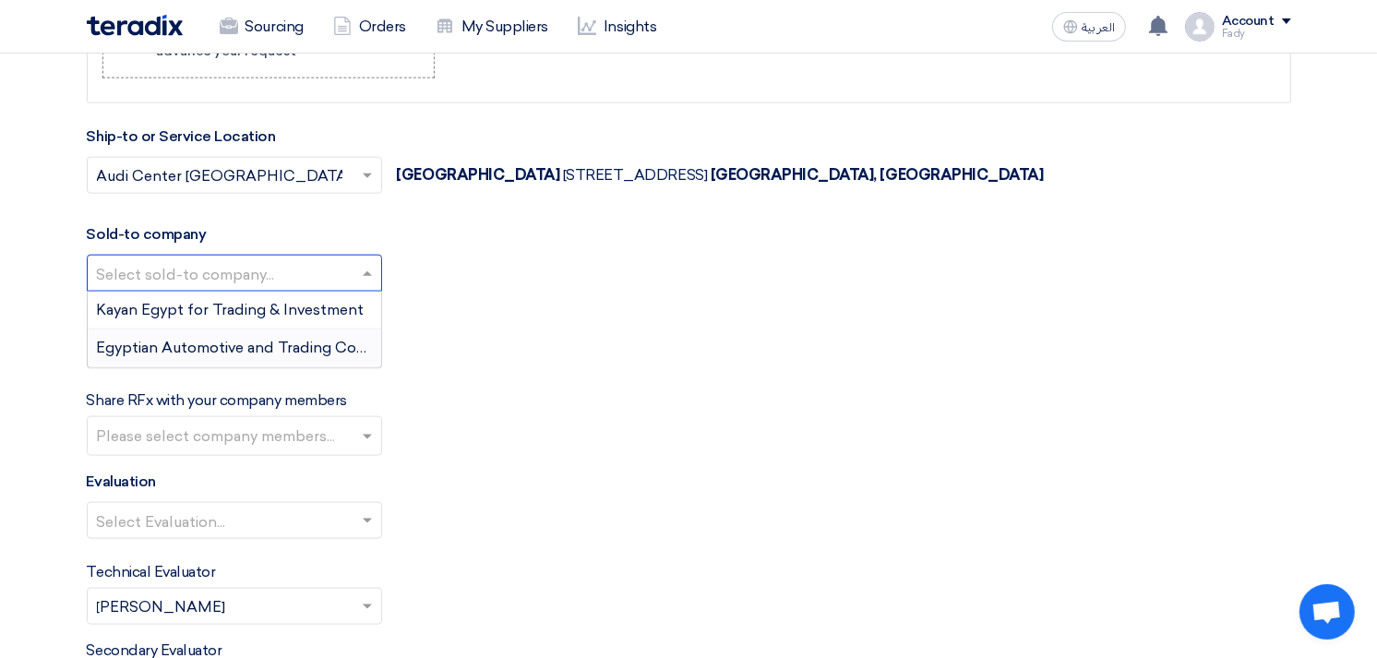
click at [234, 351] on span "Egyptian Automotive and Trading Company" at bounding box center [250, 348] width 307 height 18
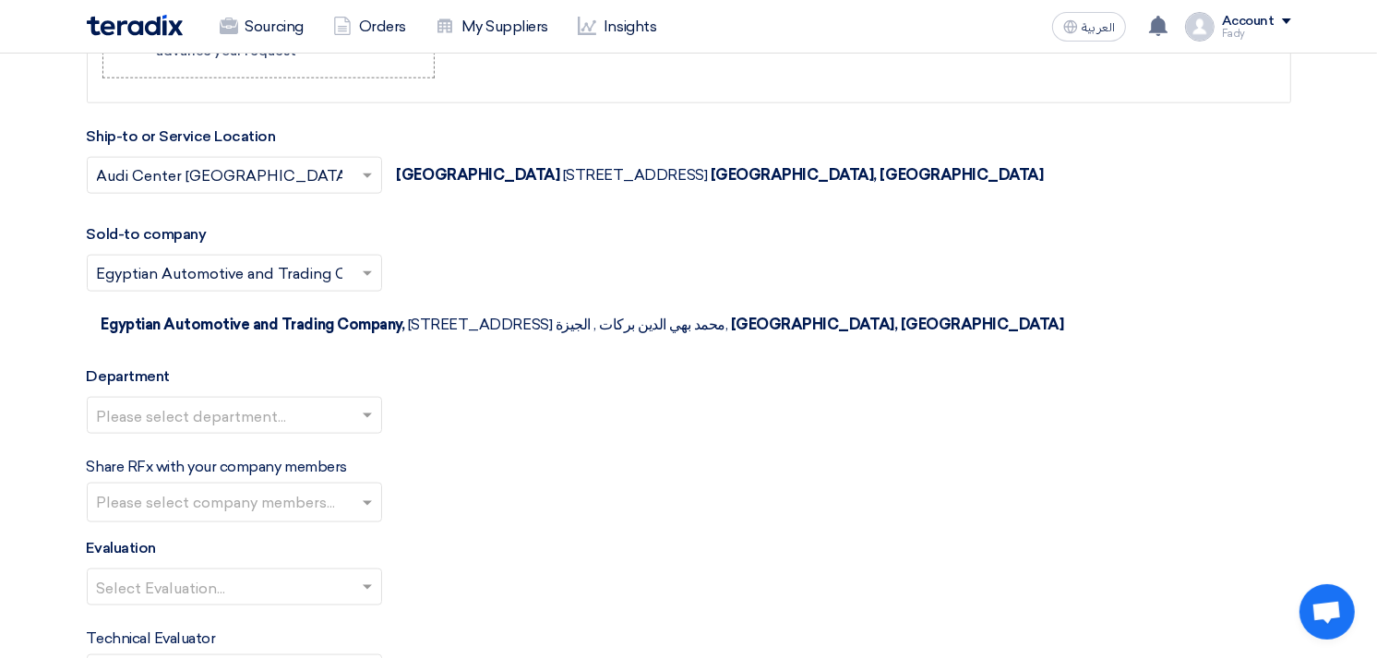
click at [238, 402] on input "text" at bounding box center [225, 417] width 257 height 30
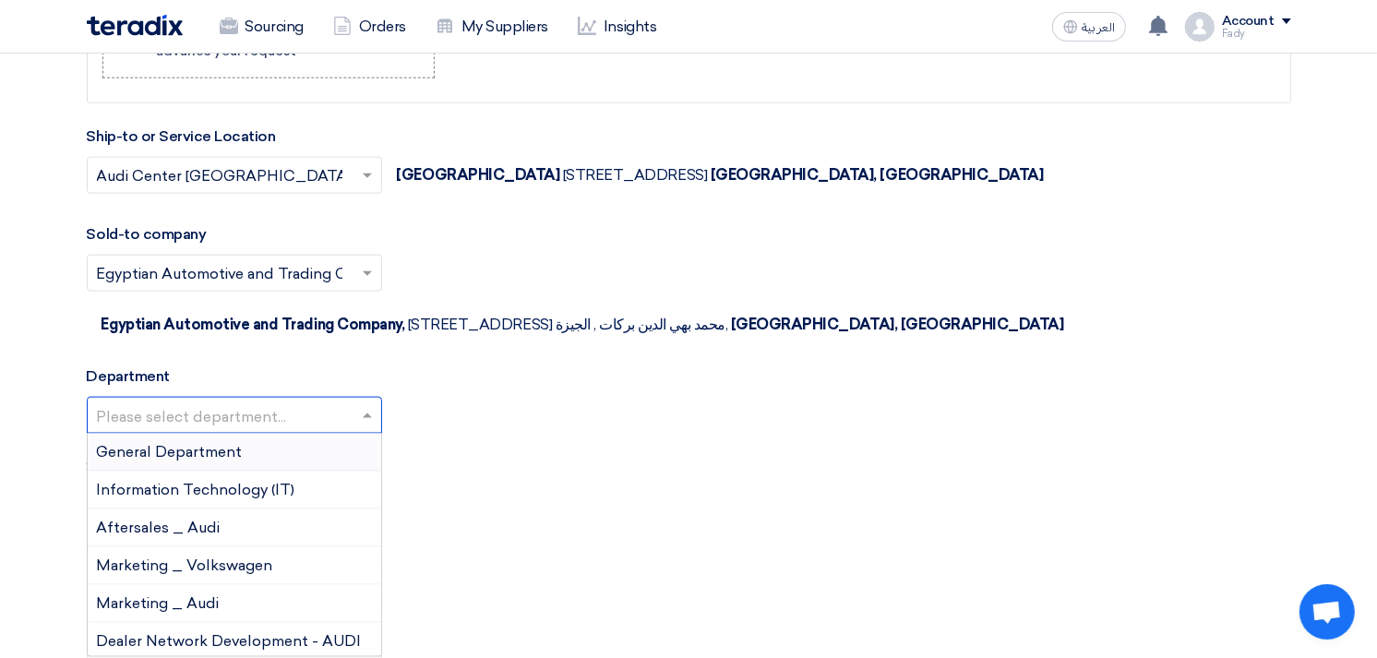
click at [245, 434] on div "General Department" at bounding box center [234, 453] width 293 height 38
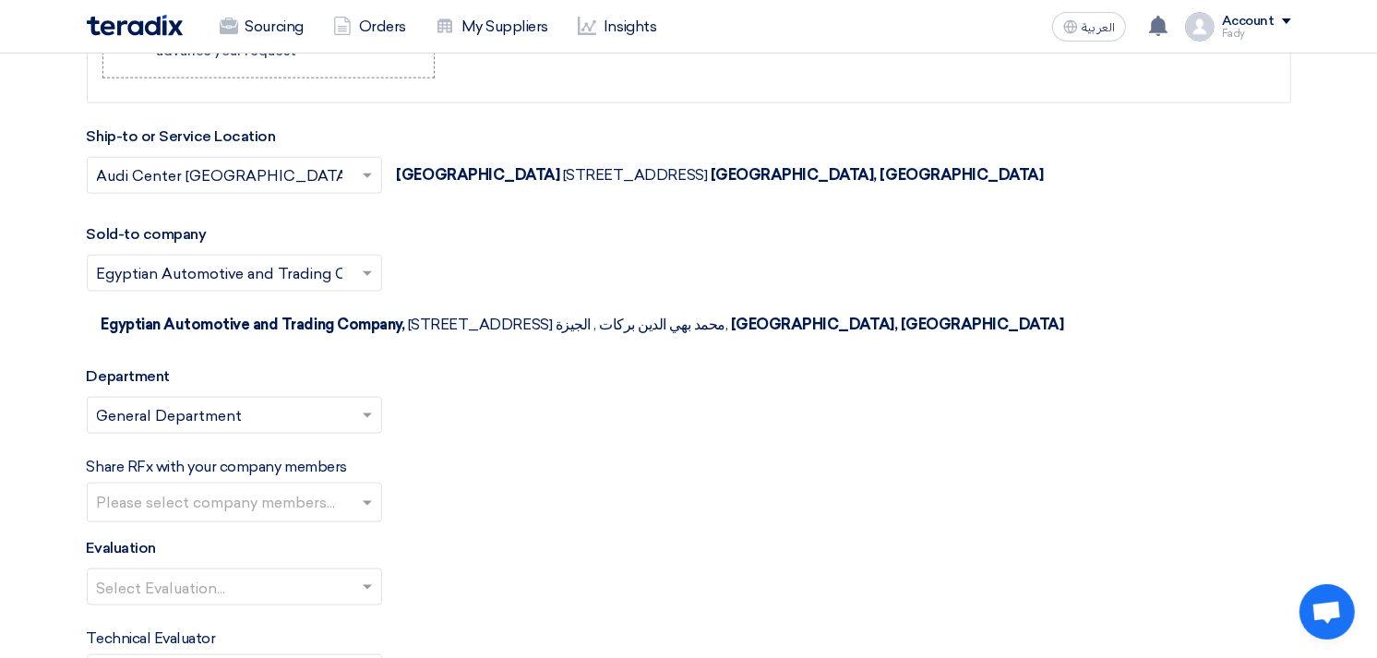
scroll to position [2050, 0]
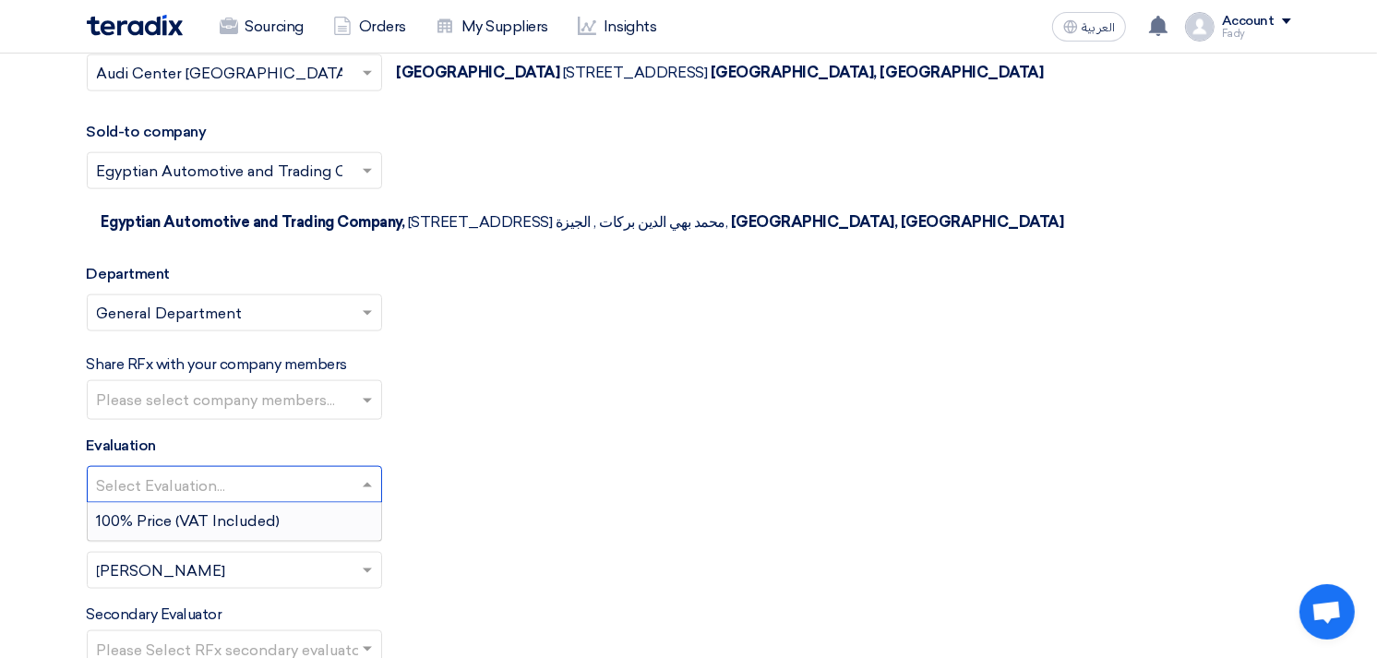
click at [247, 472] on input "text" at bounding box center [225, 487] width 257 height 30
click at [238, 512] on span "100% Price (VAT Included)" at bounding box center [189, 521] width 184 height 18
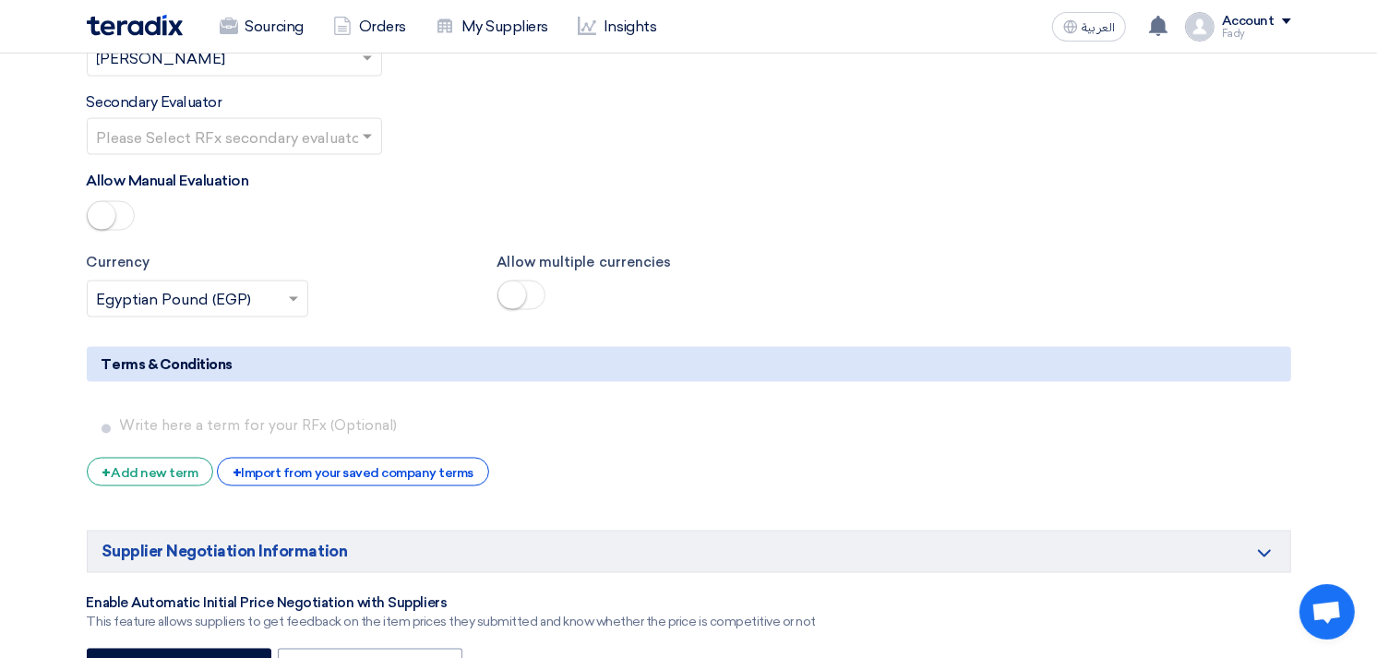
scroll to position [2665, 0]
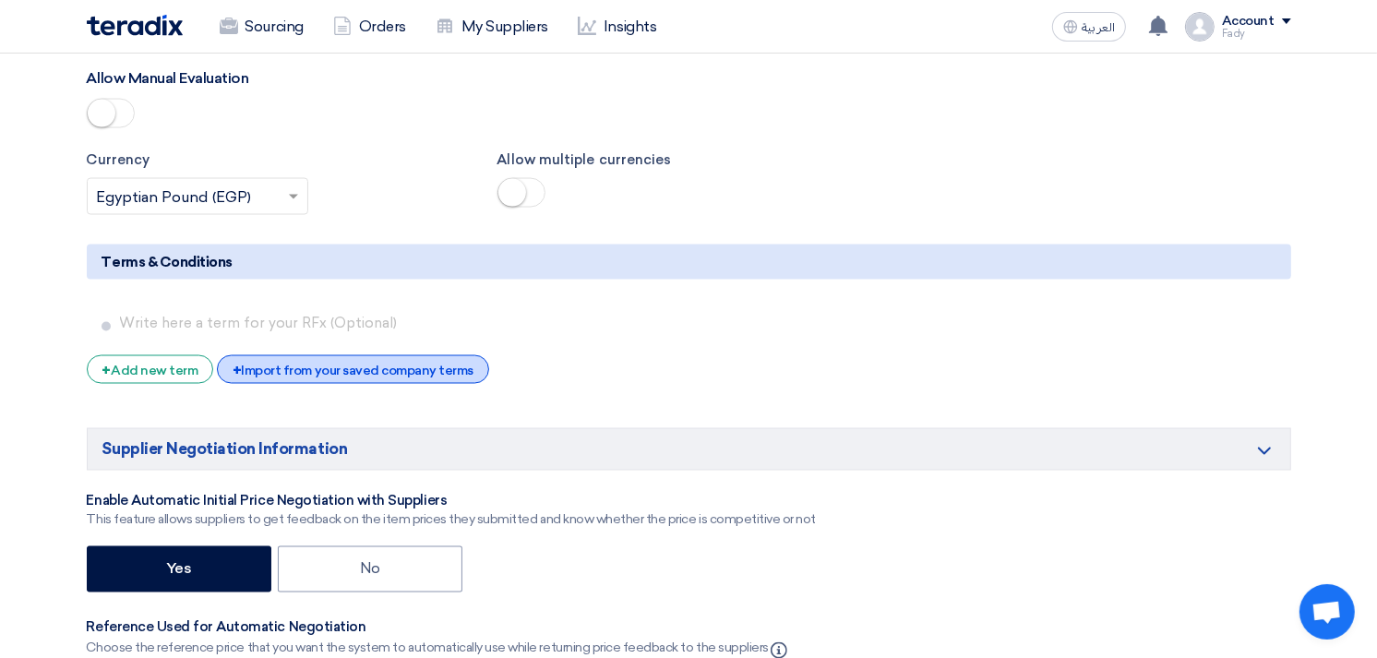
click at [290, 355] on div "+ Import from your saved company terms" at bounding box center [353, 369] width 272 height 29
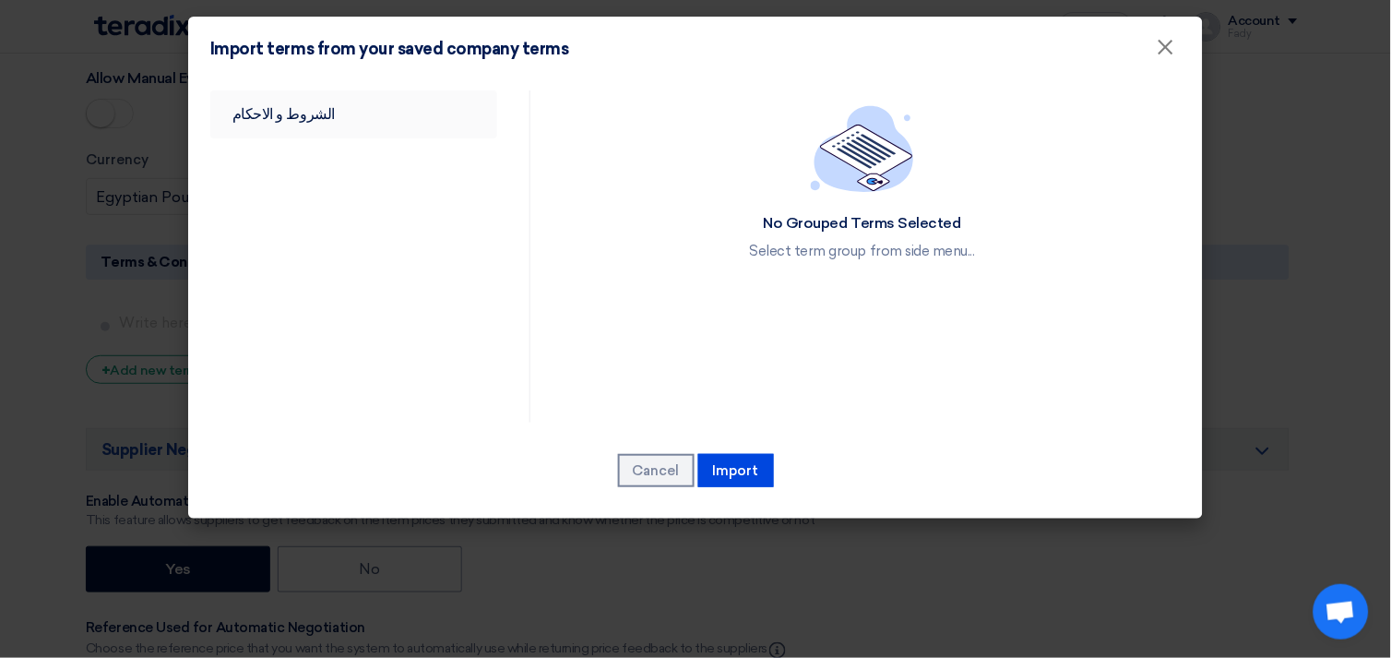
click at [251, 123] on link "الشروط و الاحكام" at bounding box center [353, 114] width 287 height 48
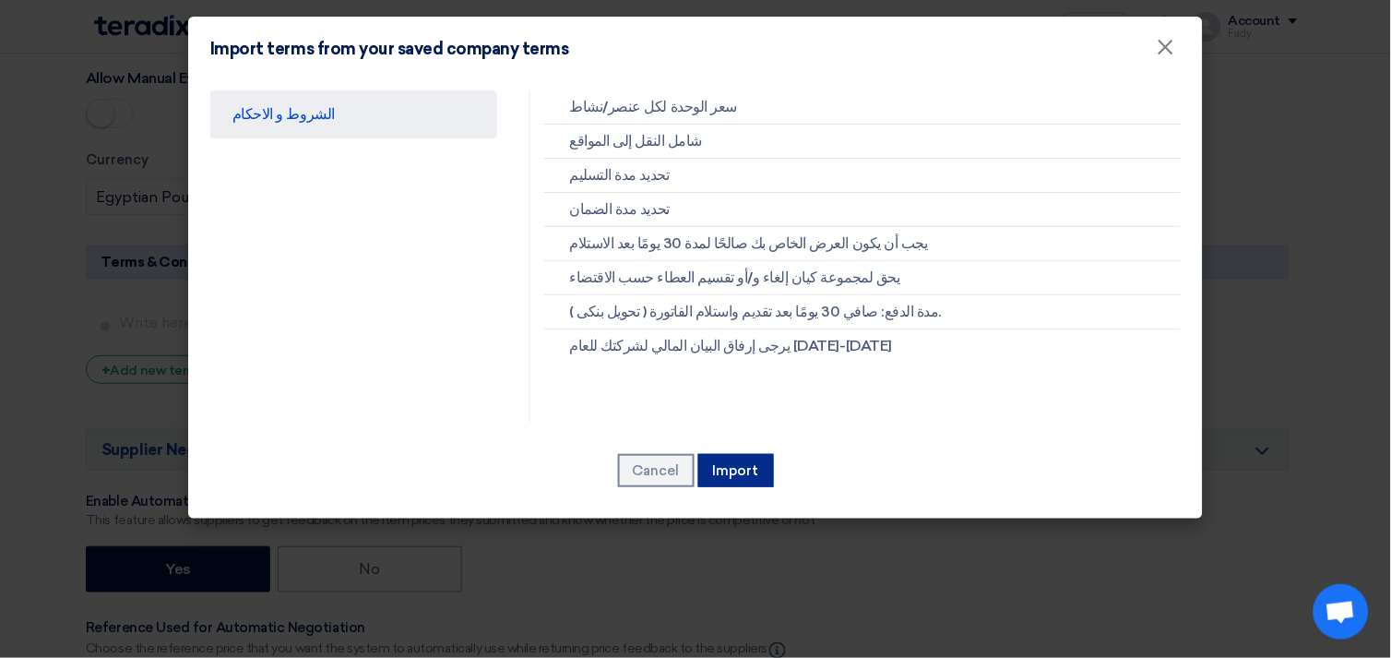
click at [740, 472] on button "Import" at bounding box center [737, 470] width 76 height 33
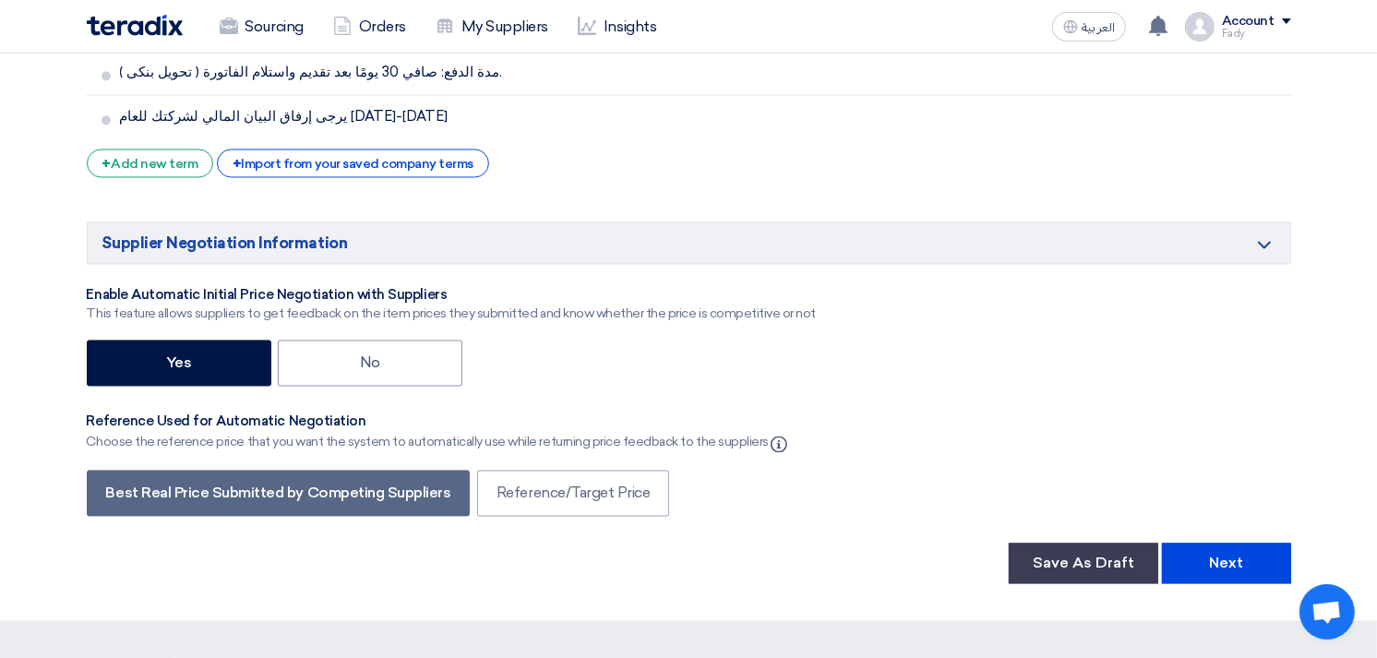
scroll to position [3280, 0]
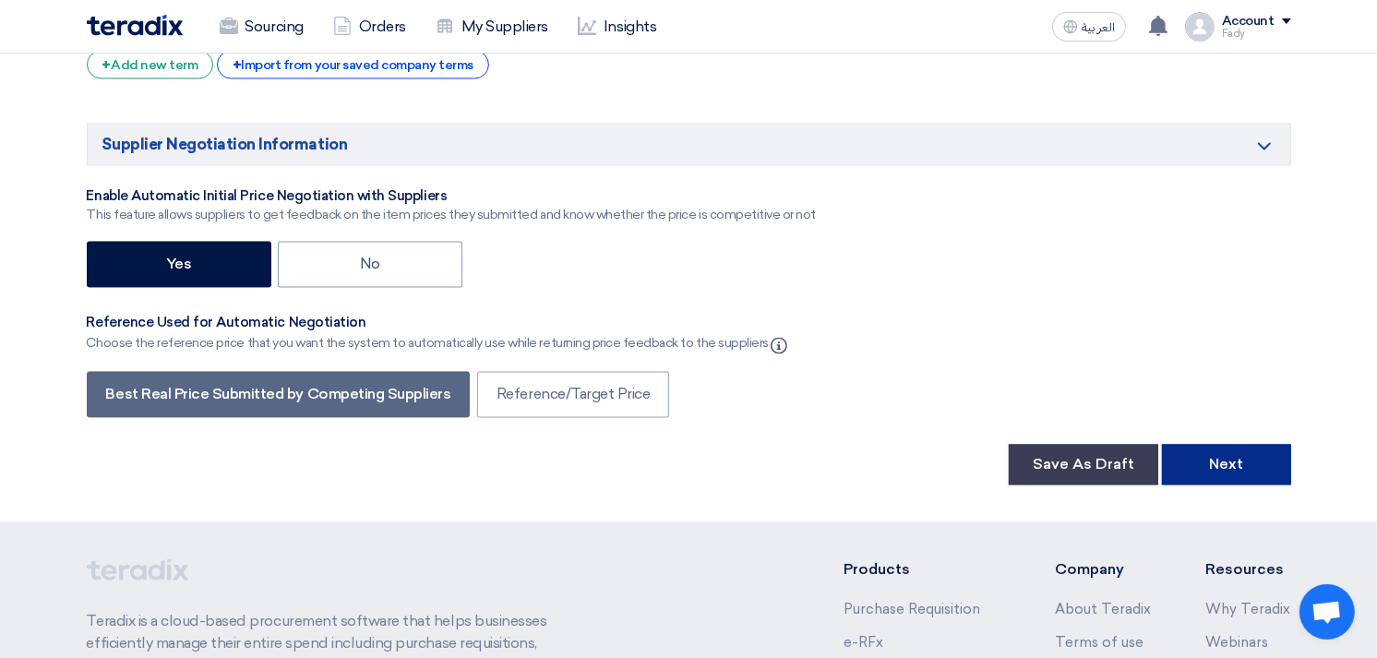
click at [1221, 444] on button "Next" at bounding box center [1226, 464] width 129 height 41
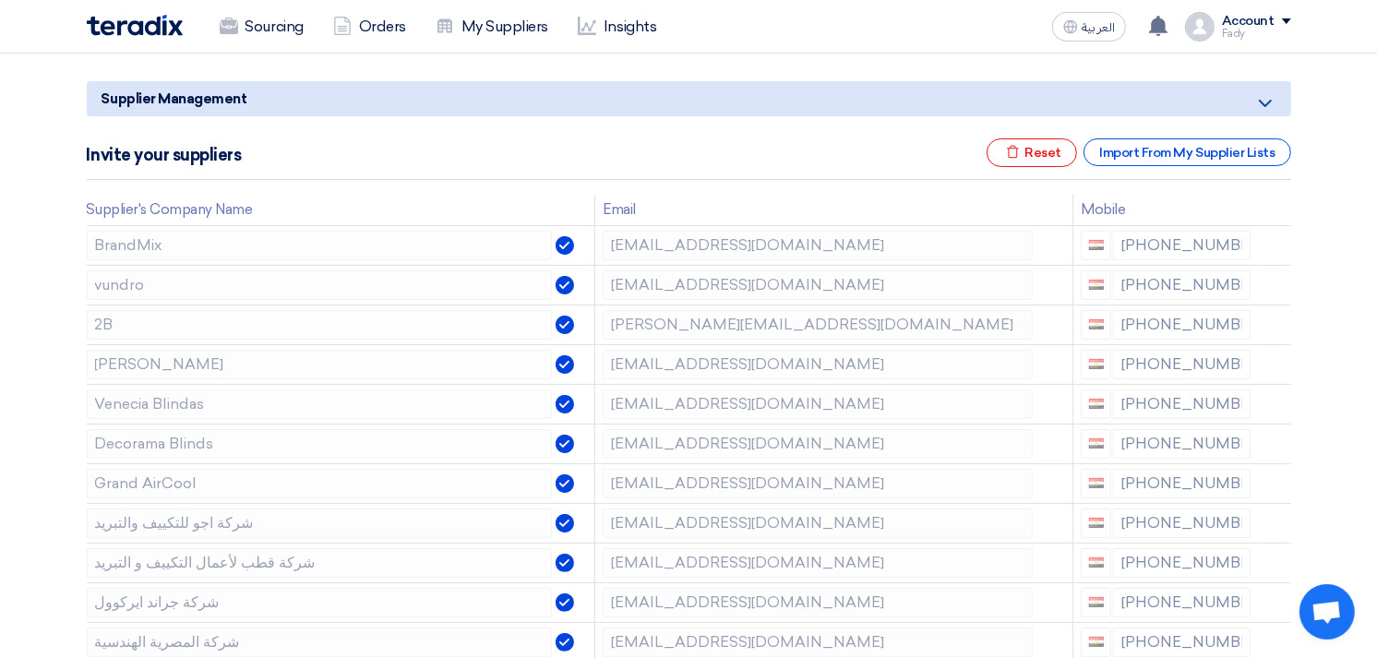
scroll to position [205, 0]
click at [1278, 325] on icon at bounding box center [1276, 325] width 31 height 31
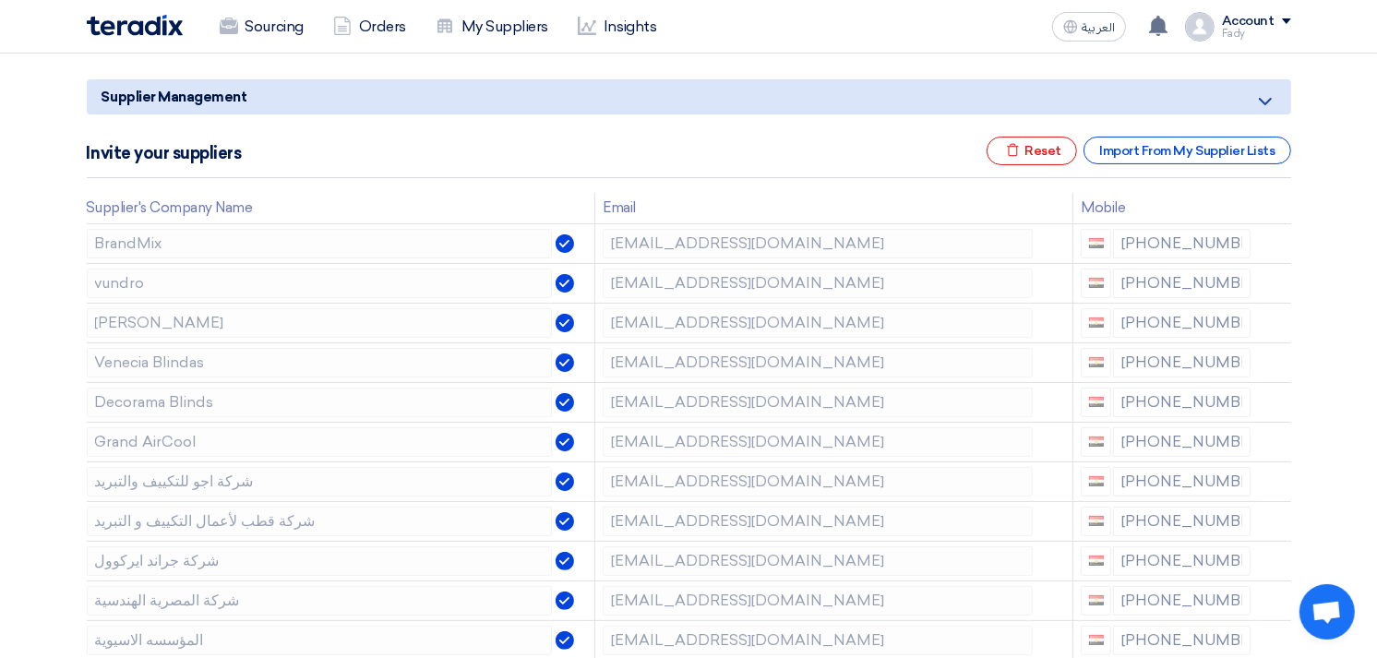
click at [0, 0] on icon at bounding box center [0, 0] width 0 height 0
click at [1281, 325] on icon at bounding box center [1276, 325] width 31 height 31
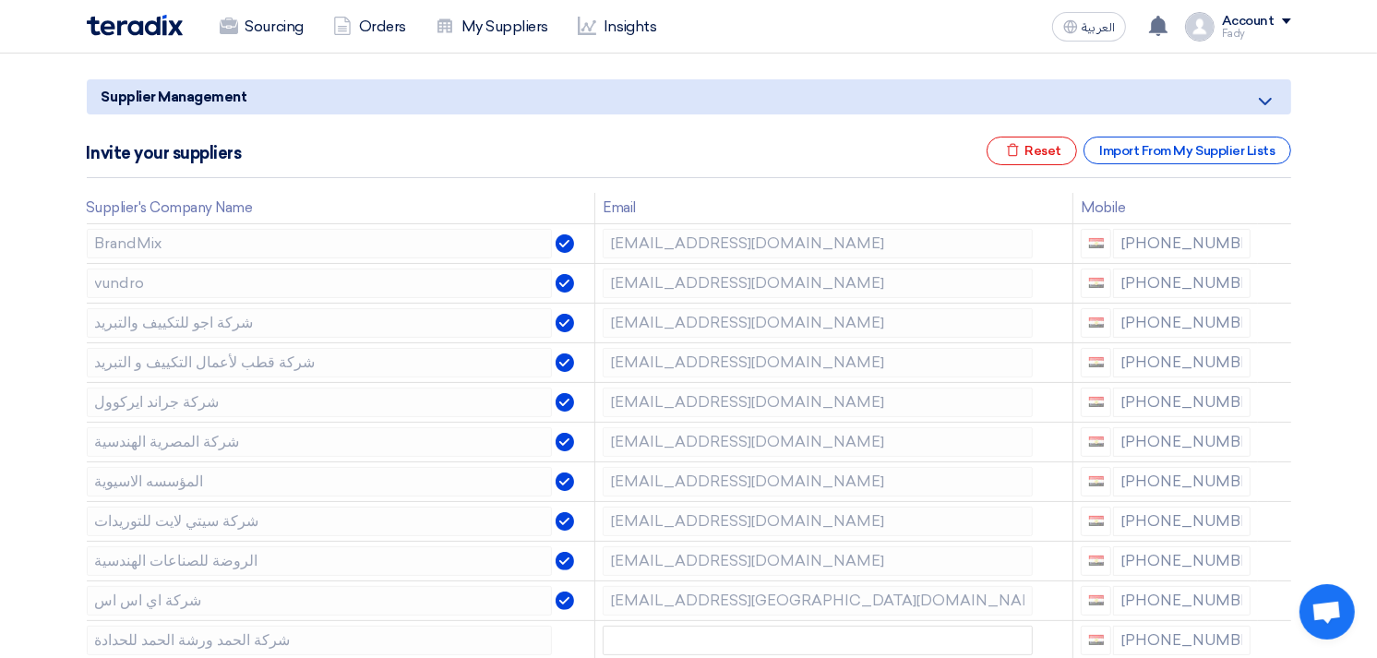
click at [0, 0] on icon at bounding box center [0, 0] width 0 height 0
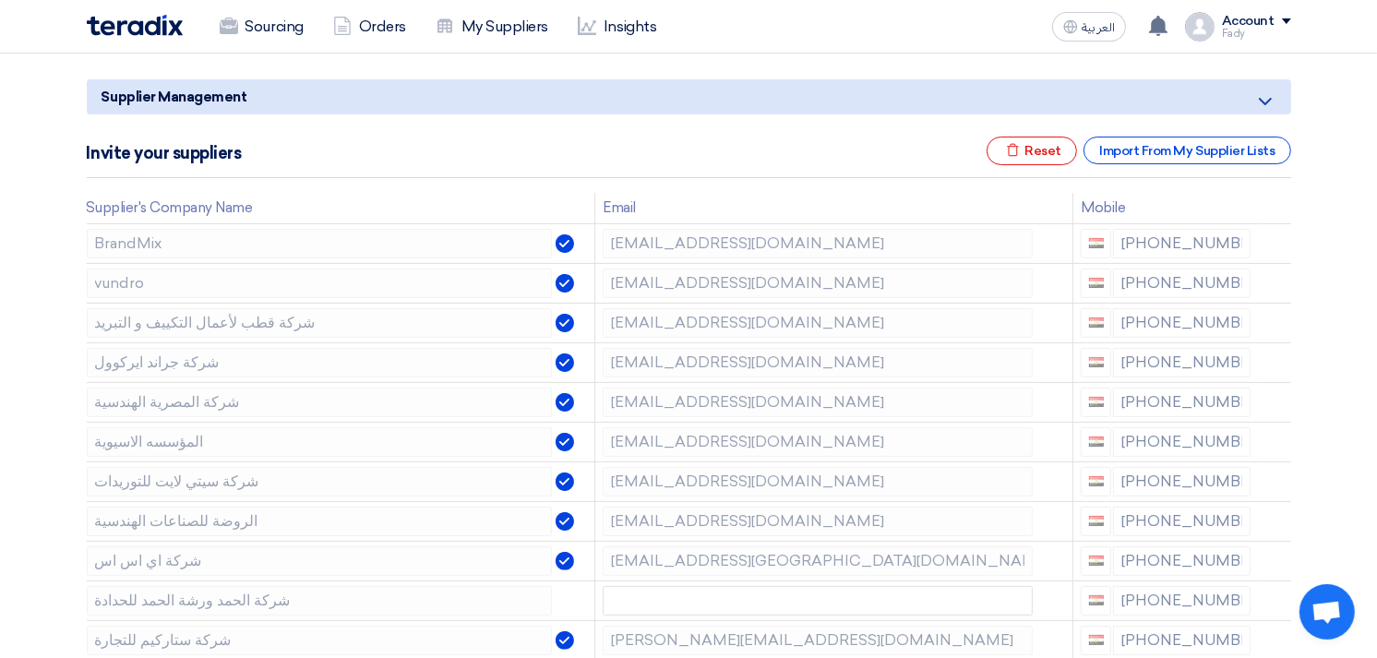
click at [0, 0] on icon at bounding box center [0, 0] width 0 height 0
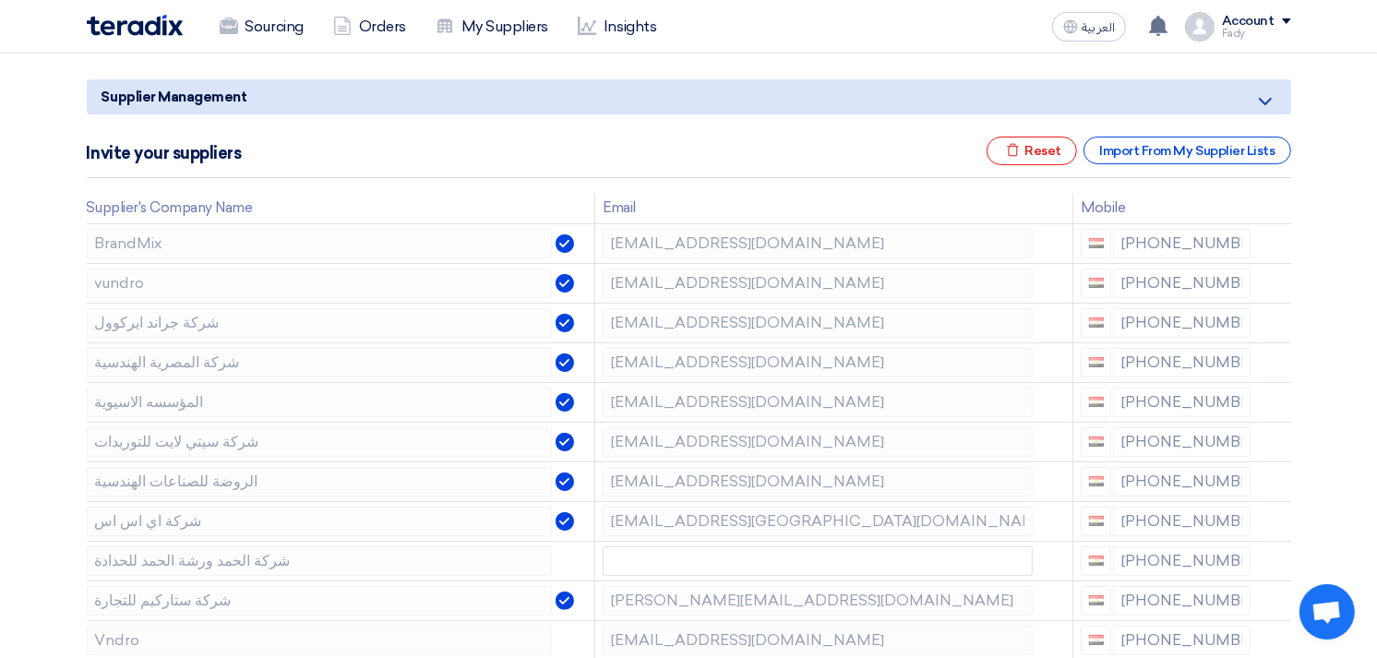
click at [0, 0] on icon at bounding box center [0, 0] width 0 height 0
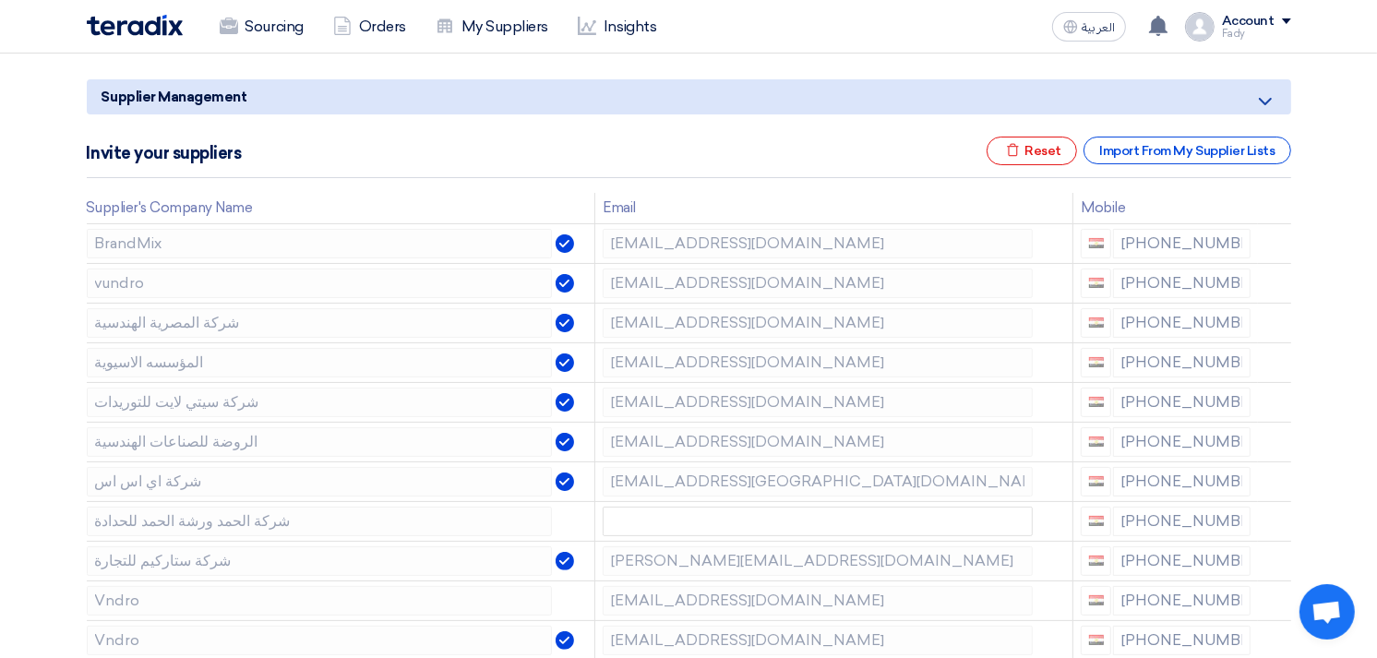
click at [0, 0] on icon at bounding box center [0, 0] width 0 height 0
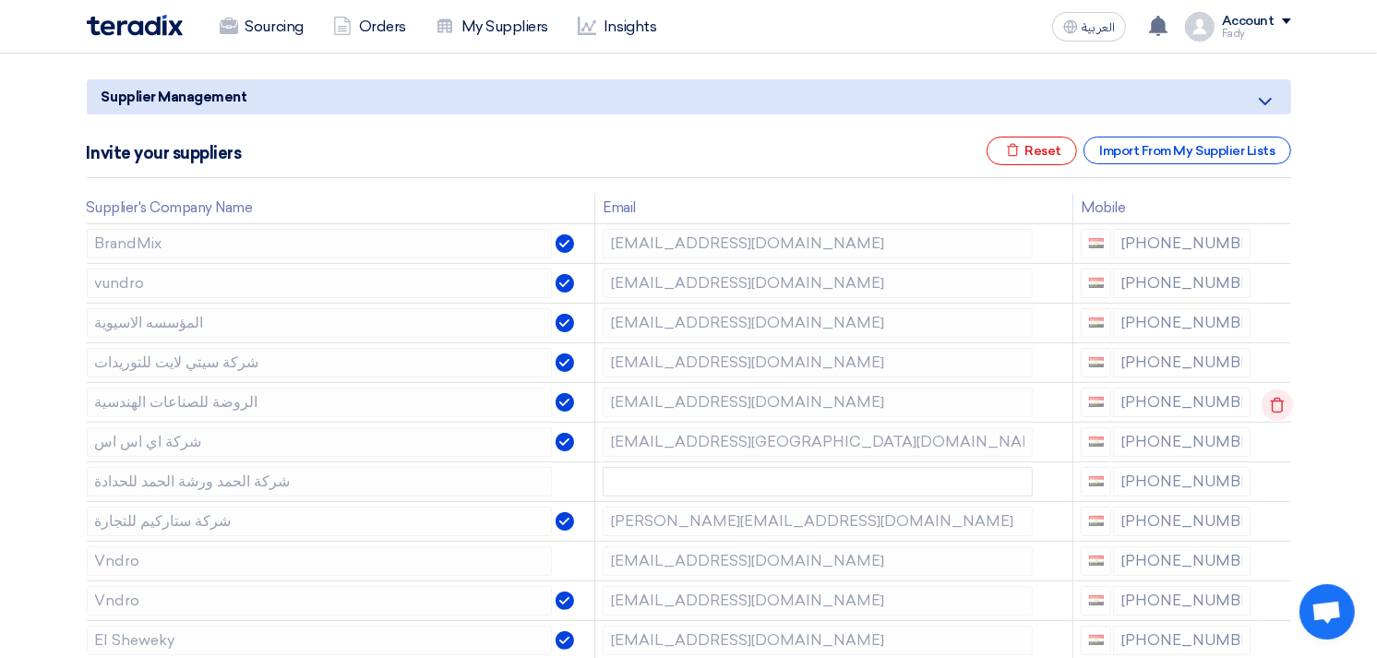
click at [1271, 407] on icon at bounding box center [1276, 404] width 31 height 31
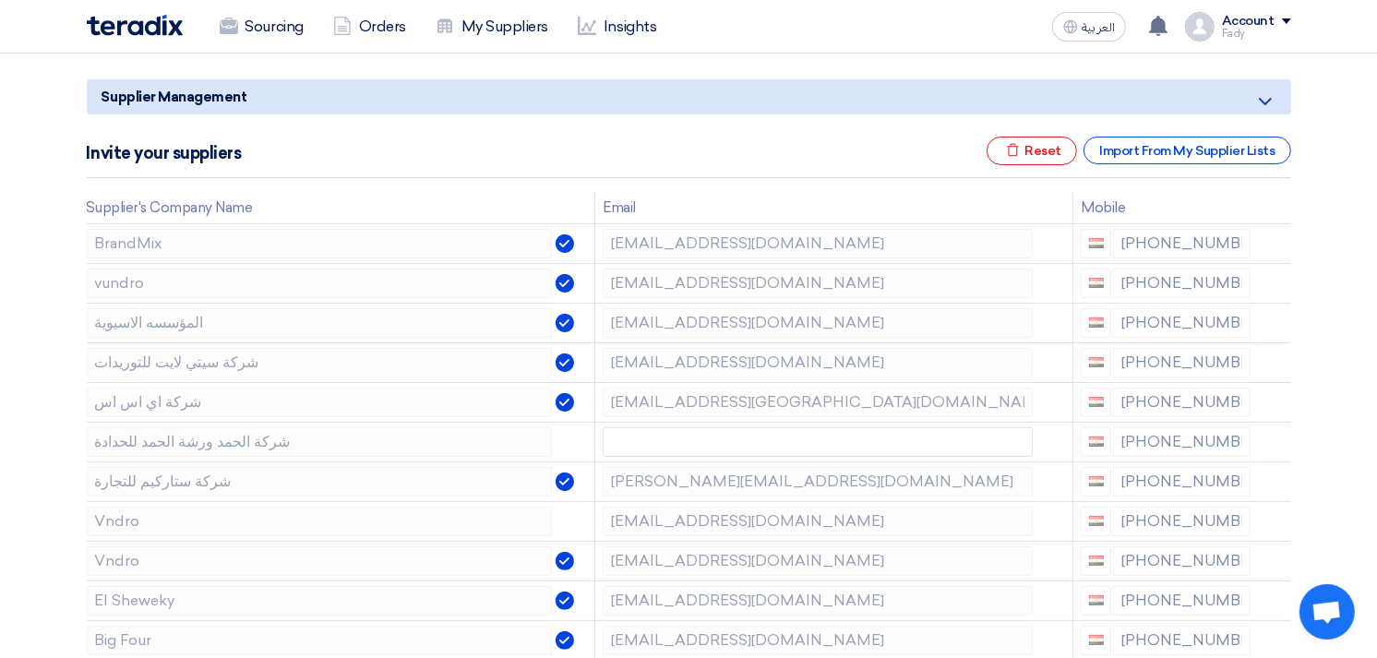
click at [0, 0] on icon at bounding box center [0, 0] width 0 height 0
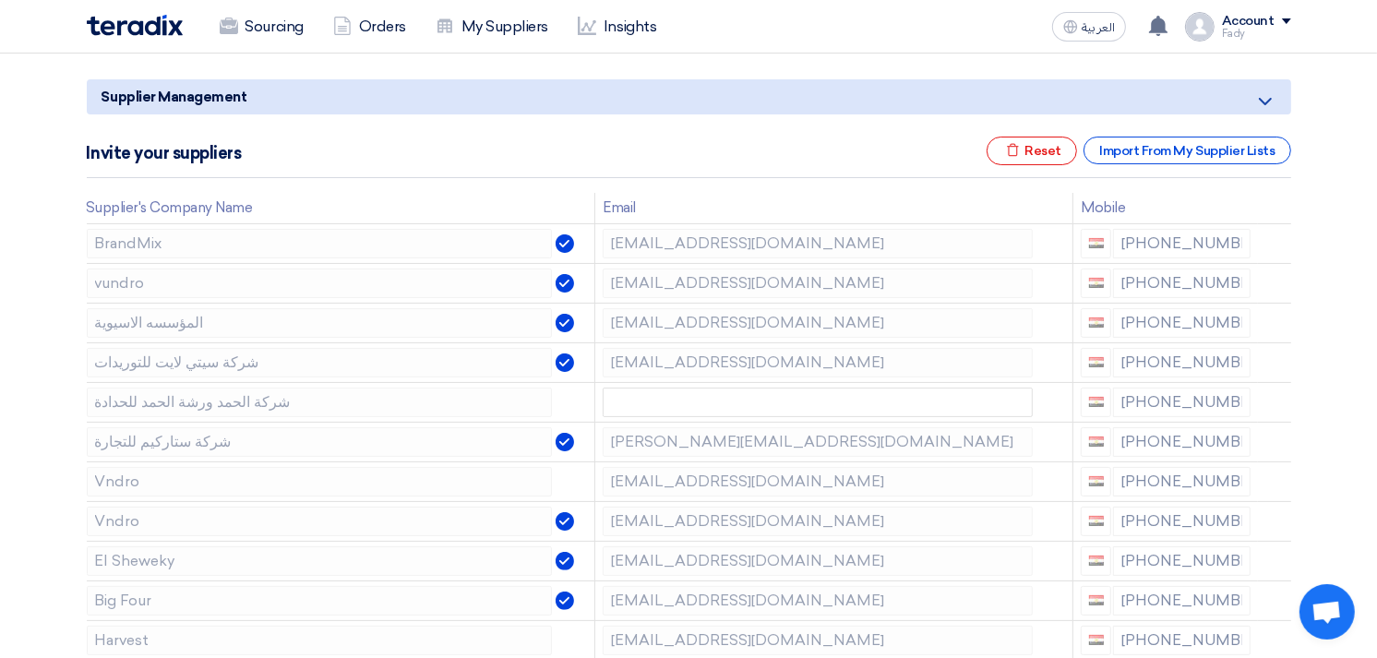
click at [0, 0] on icon at bounding box center [0, 0] width 0 height 0
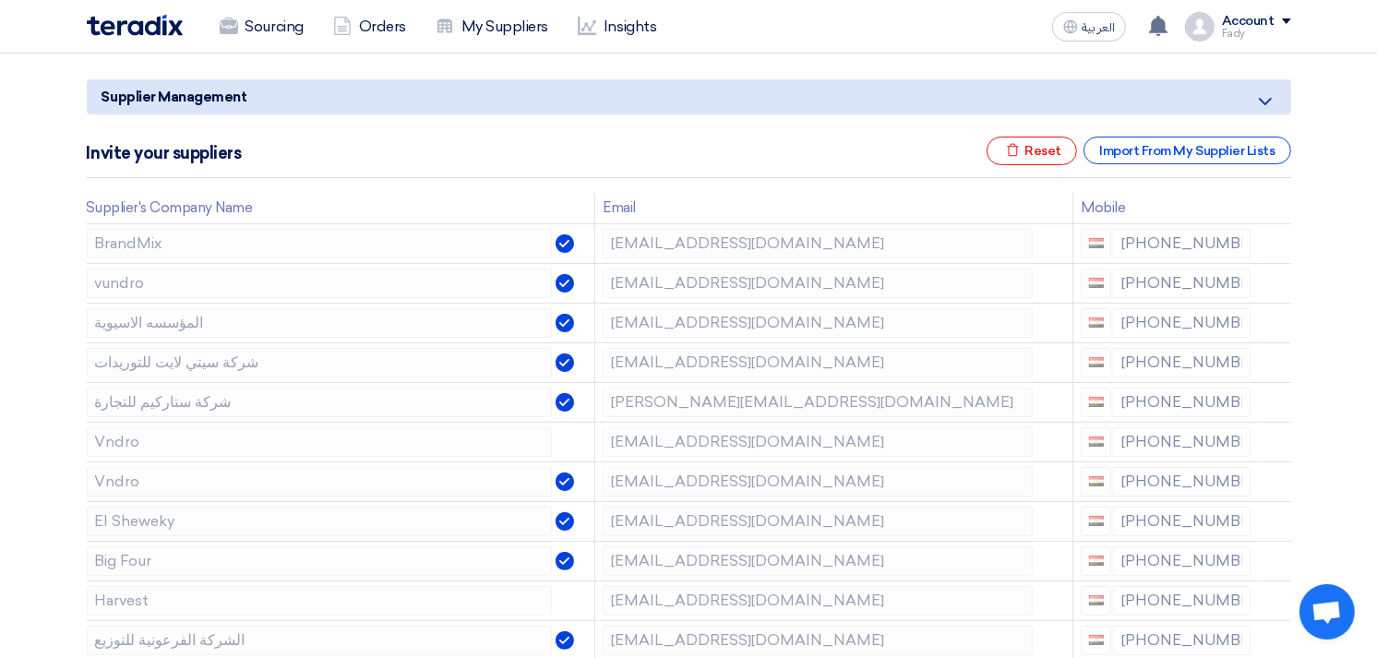
click at [0, 0] on icon at bounding box center [0, 0] width 0 height 0
click at [1270, 434] on icon at bounding box center [1276, 444] width 31 height 31
click at [1273, 481] on icon at bounding box center [1276, 484] width 31 height 31
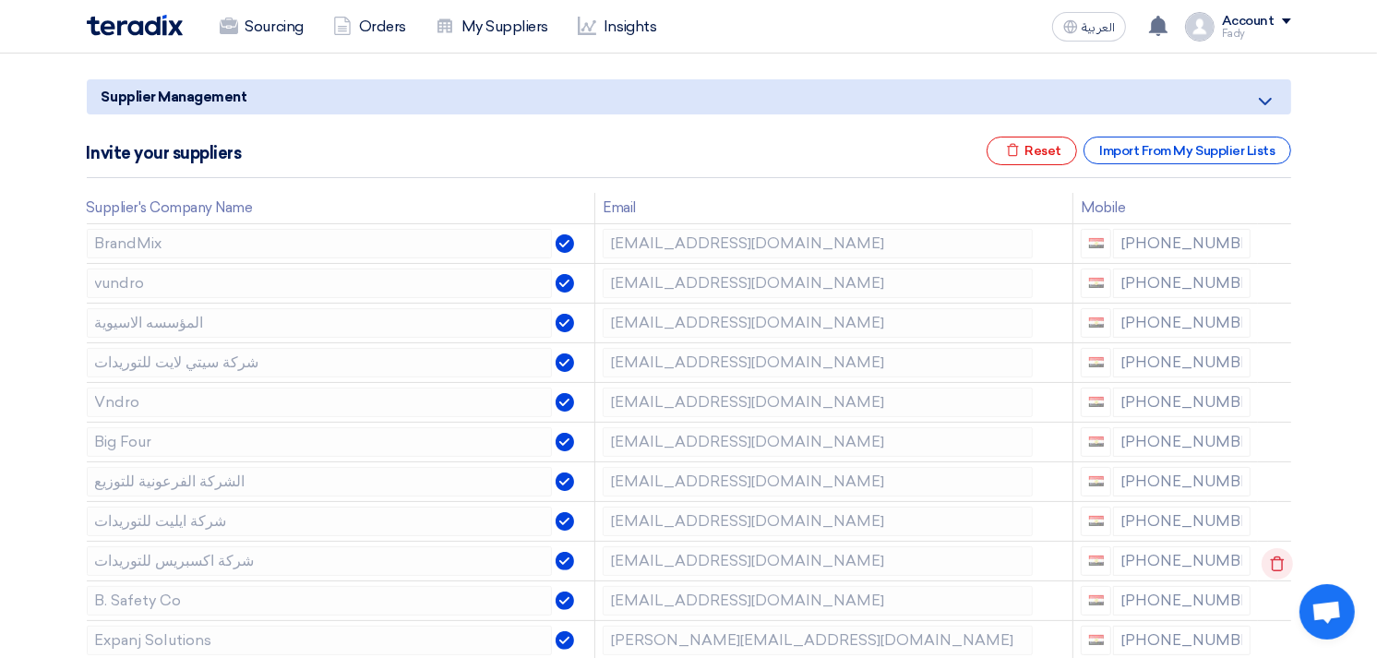
click at [1278, 552] on icon at bounding box center [1276, 563] width 31 height 31
click at [1274, 566] on icon at bounding box center [1276, 563] width 31 height 31
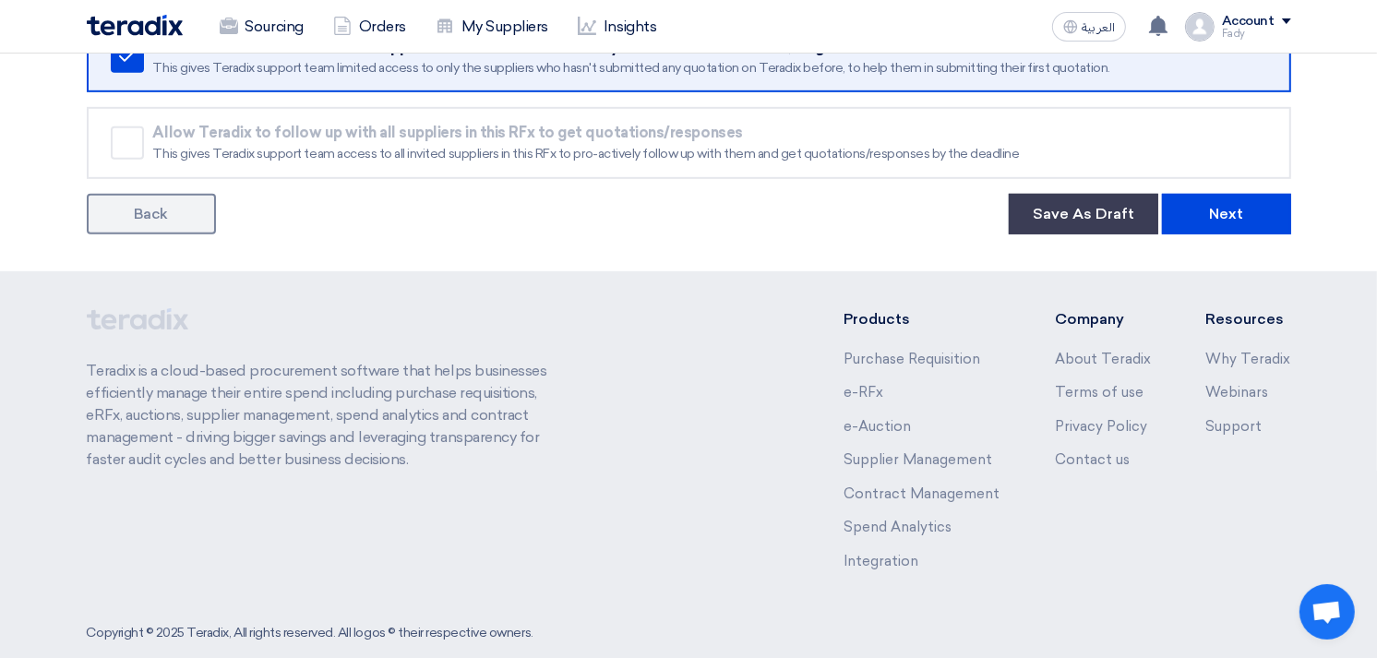
scroll to position [962, 0]
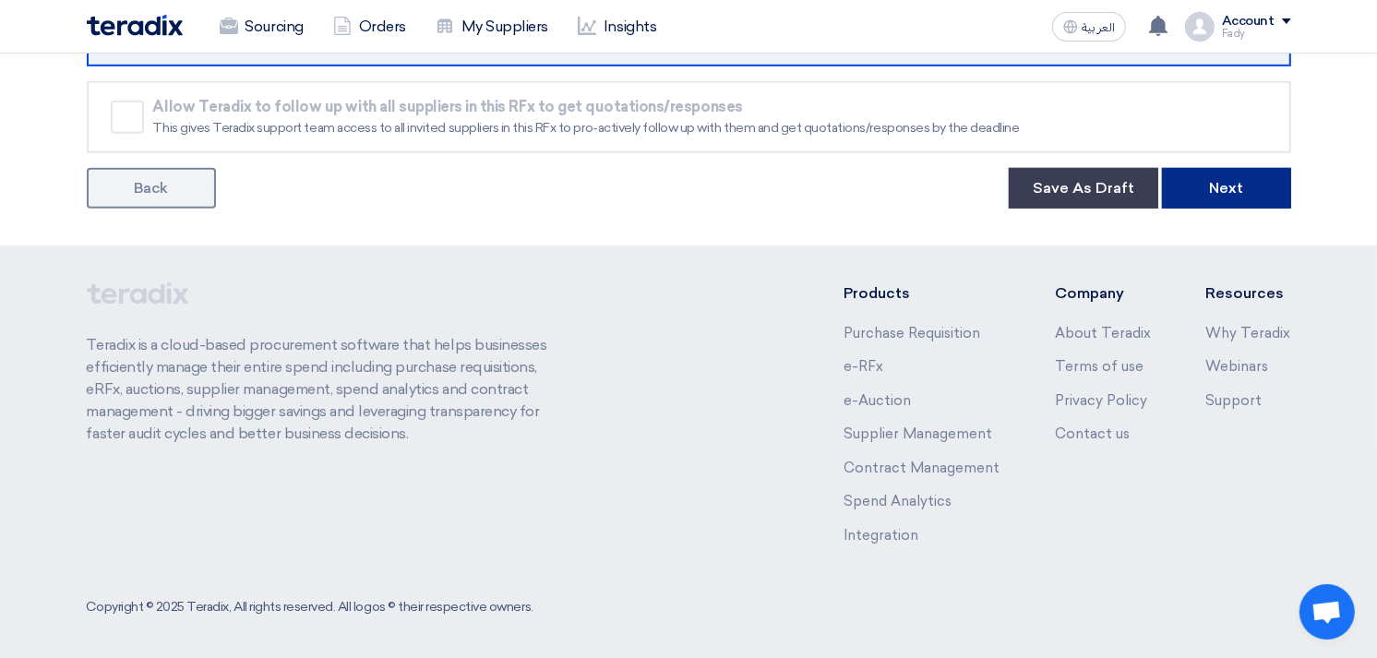
click at [1203, 195] on button "Next" at bounding box center [1226, 188] width 129 height 41
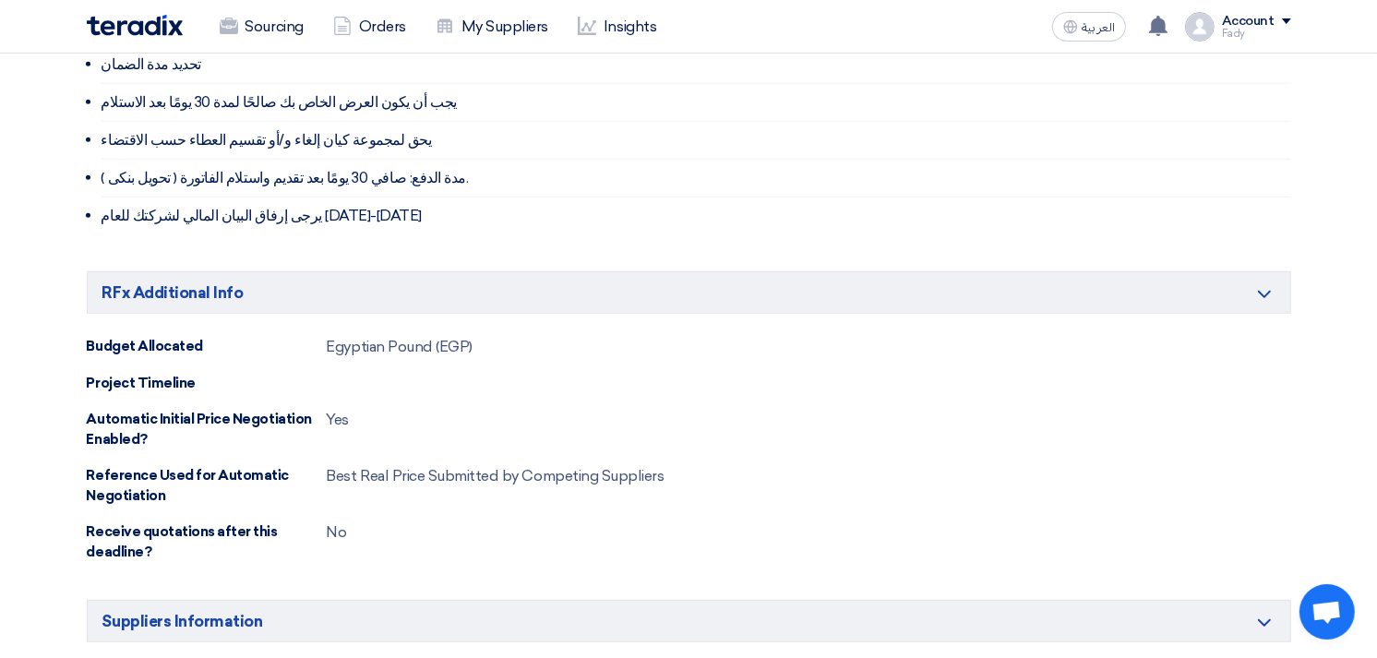
scroll to position [1332, 0]
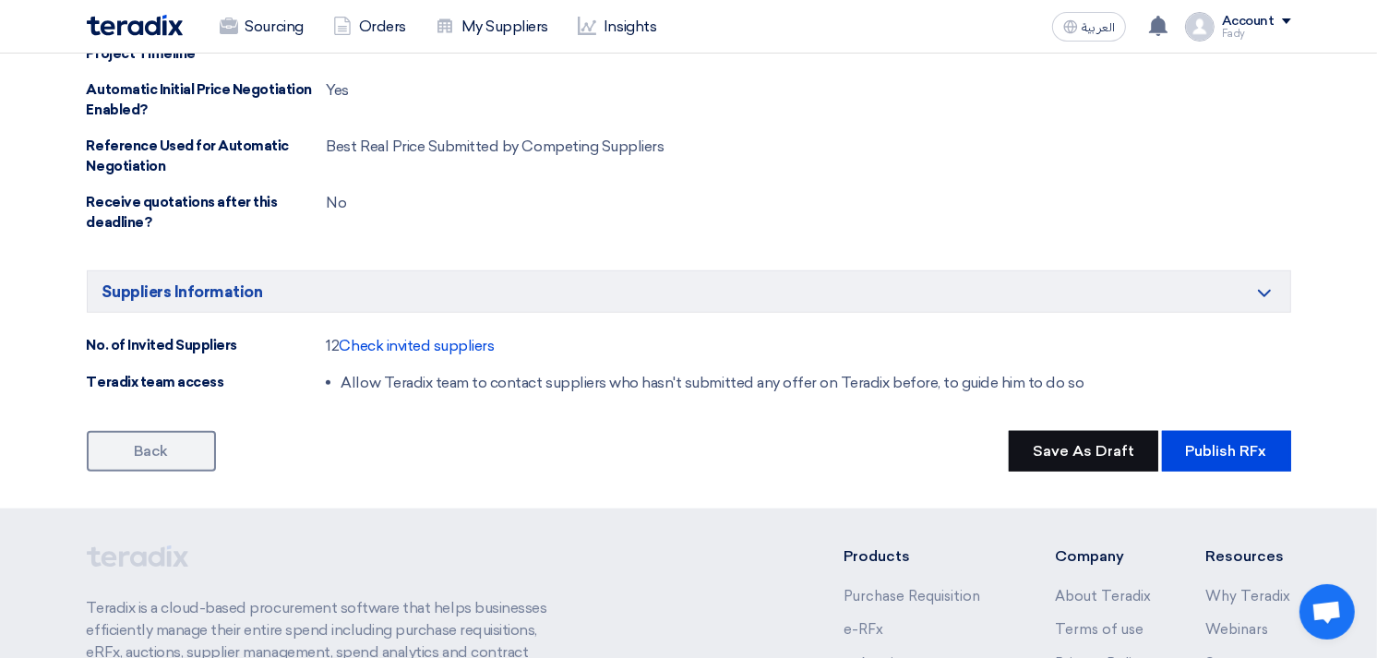
click at [1092, 443] on button "Save As Draft" at bounding box center [1083, 451] width 149 height 41
click at [1126, 453] on button "Update Draft" at bounding box center [1086, 451] width 144 height 41
click at [934, 225] on div "Receive quotations after this deadline? No" at bounding box center [689, 213] width 1204 height 42
